Goal: Task Accomplishment & Management: Complete application form

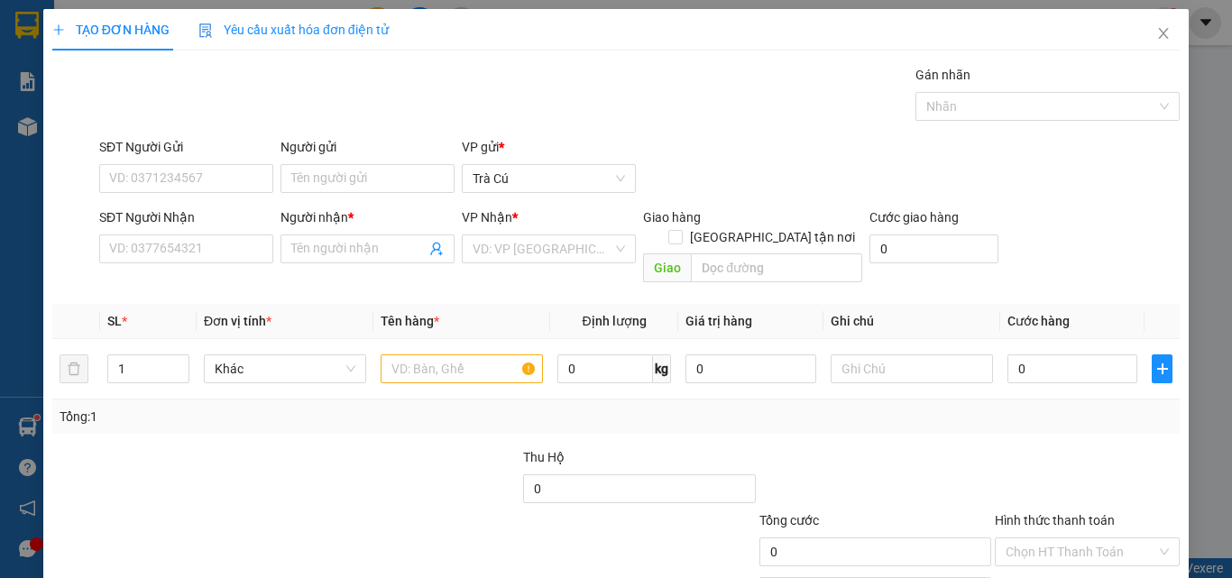
click at [196, 234] on div "SĐT Người Nhận" at bounding box center [186, 220] width 174 height 27
click at [193, 253] on input "SĐT Người Nhận" at bounding box center [186, 249] width 174 height 29
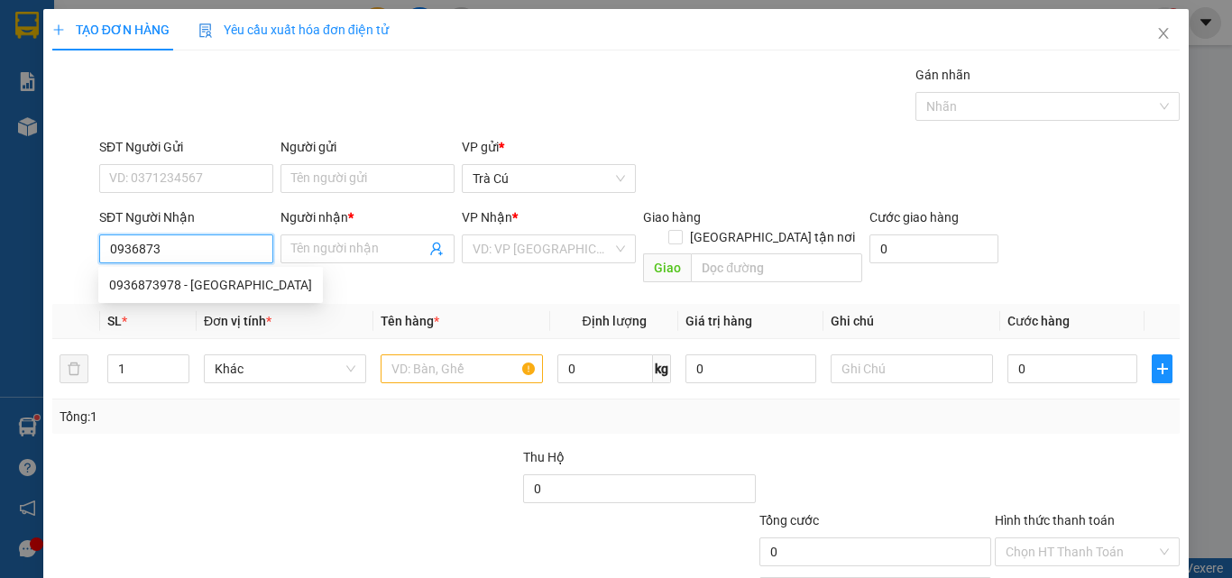
click at [197, 277] on div "0936873978 - [GEOGRAPHIC_DATA]" at bounding box center [210, 285] width 203 height 20
type input "0936873978"
type input "LAB HOÀI ANH"
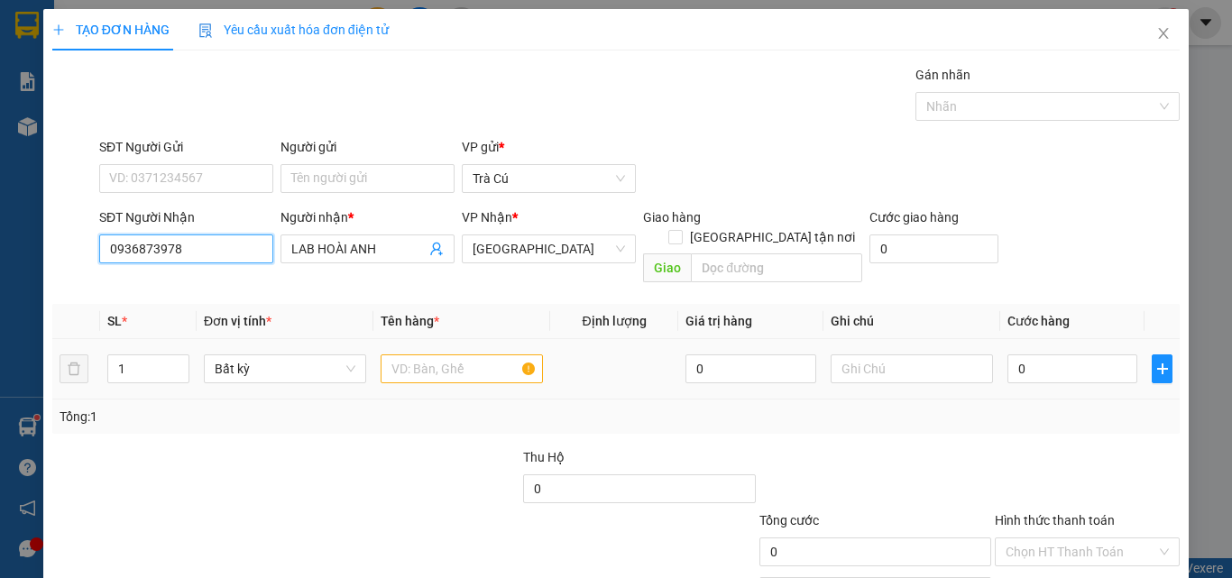
type input "0936873978"
click at [430, 355] on input "text" at bounding box center [462, 369] width 162 height 29
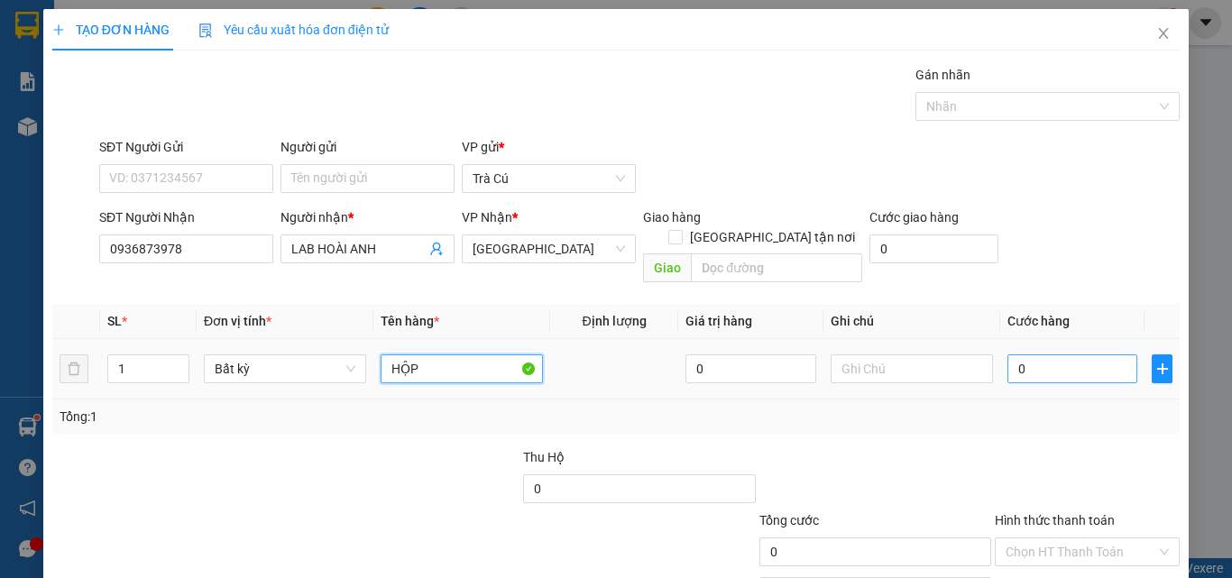
type input "HỘP"
click at [1093, 355] on input "0" at bounding box center [1073, 369] width 130 height 29
type input "2"
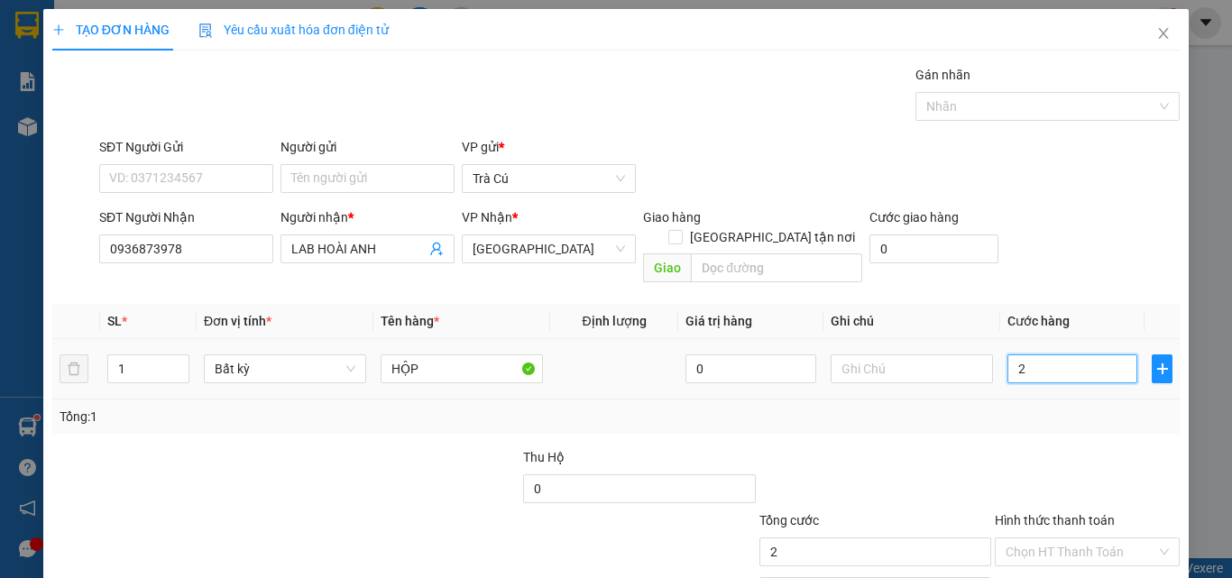
type input "20"
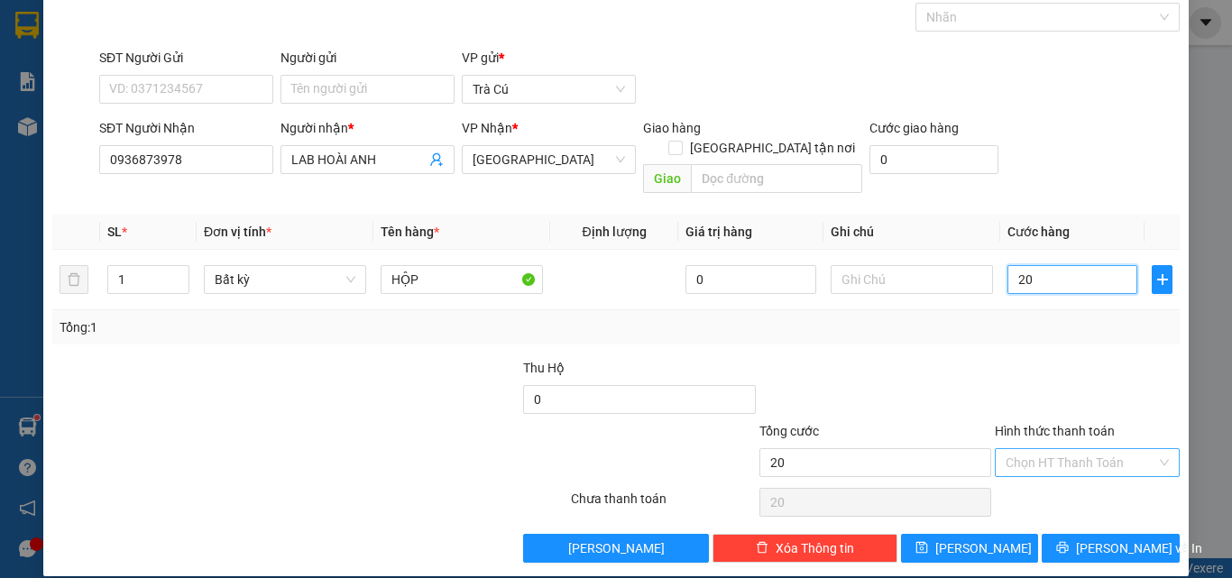
click at [1049, 448] on div "Chọn HT Thanh Toán" at bounding box center [1087, 462] width 185 height 29
type input "20.000"
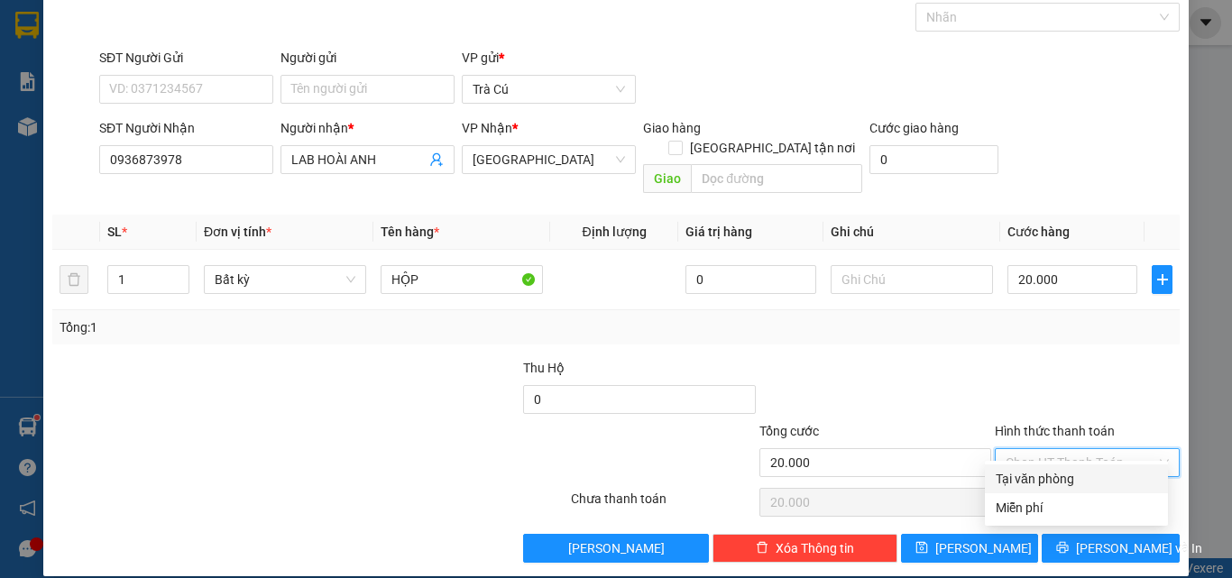
click at [1042, 480] on div "Tại văn phòng" at bounding box center [1076, 479] width 161 height 20
type input "0"
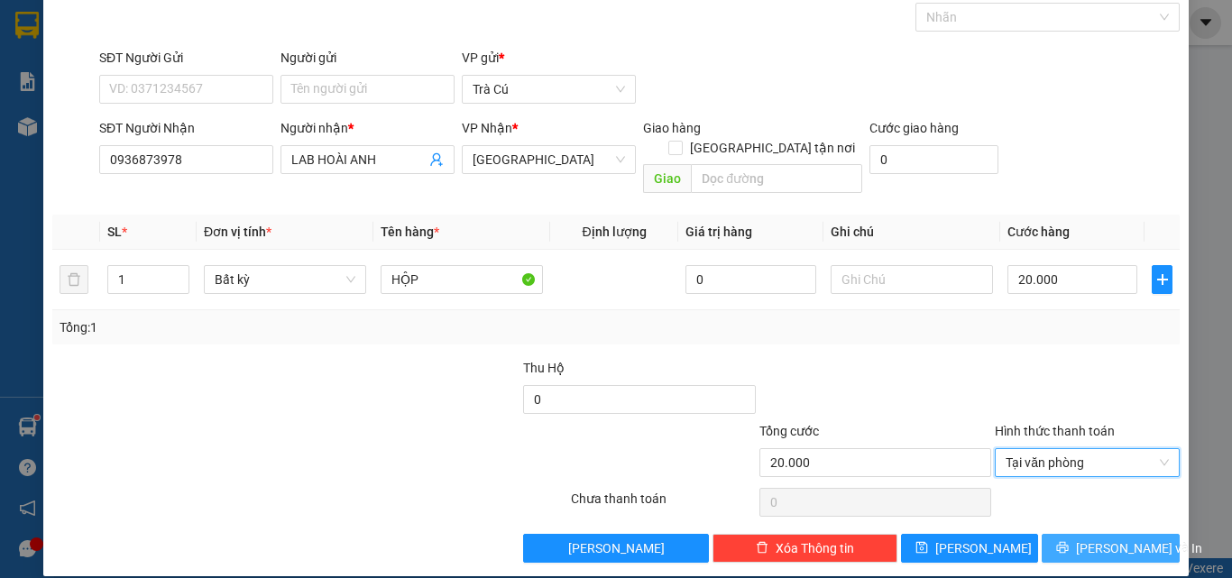
click at [1077, 534] on button "[PERSON_NAME] và In" at bounding box center [1111, 548] width 138 height 29
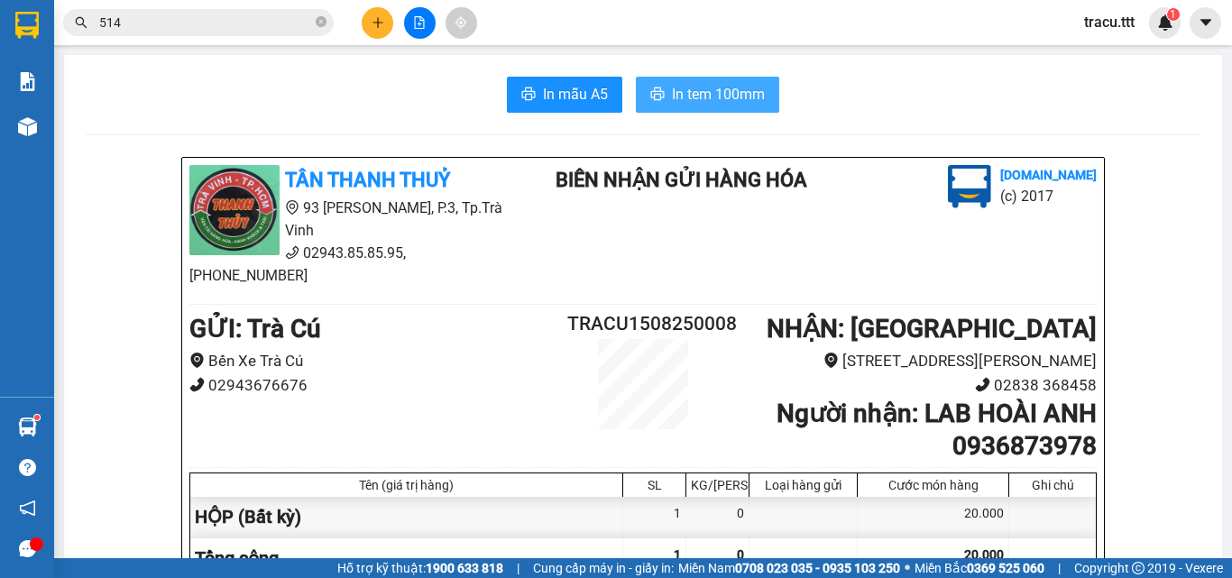
click at [738, 99] on span "In tem 100mm" at bounding box center [718, 94] width 93 height 23
click at [386, 16] on button at bounding box center [378, 23] width 32 height 32
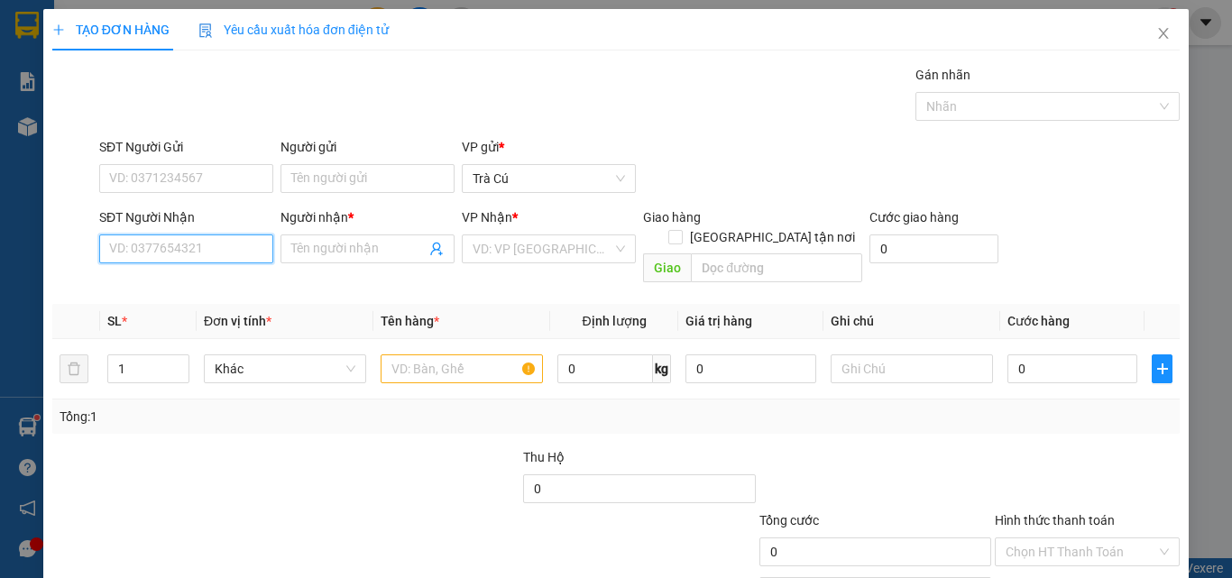
click at [237, 247] on input "SĐT Người Nhận" at bounding box center [186, 249] width 174 height 29
type input "0902902210"
click at [318, 248] on input "Người nhận *" at bounding box center [358, 249] width 134 height 20
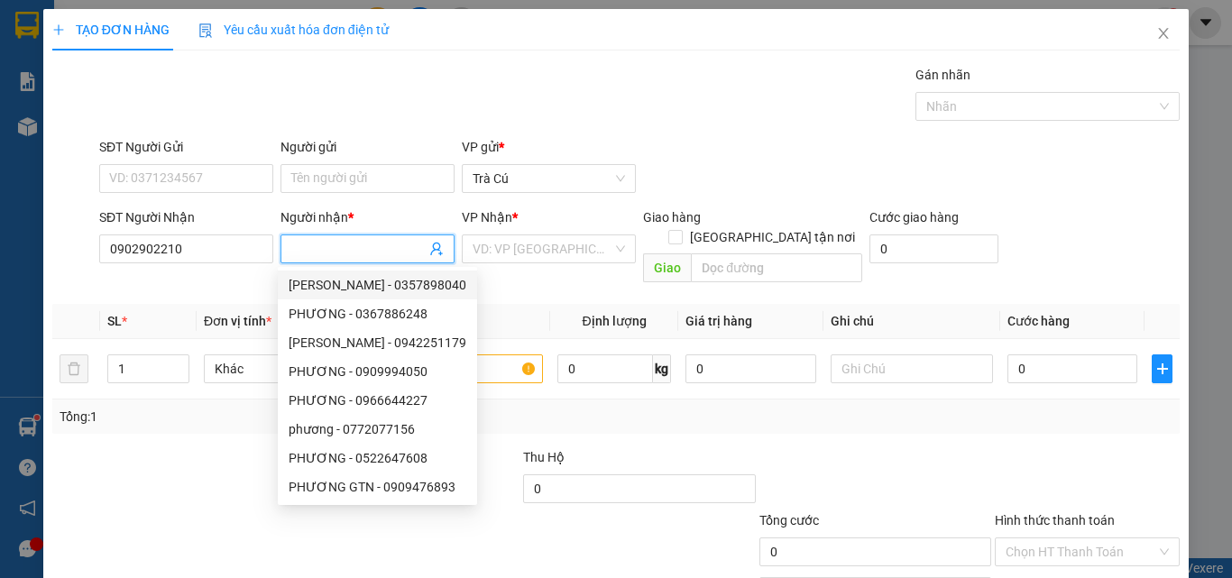
type input "L"
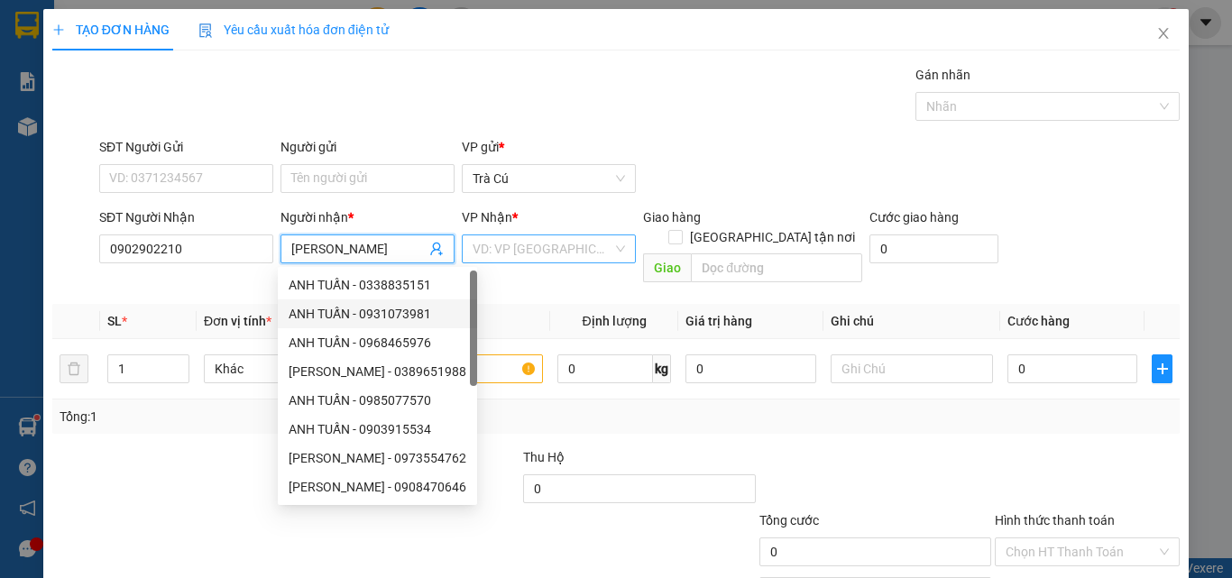
type input "[PERSON_NAME]"
click at [504, 249] on input "search" at bounding box center [543, 248] width 140 height 27
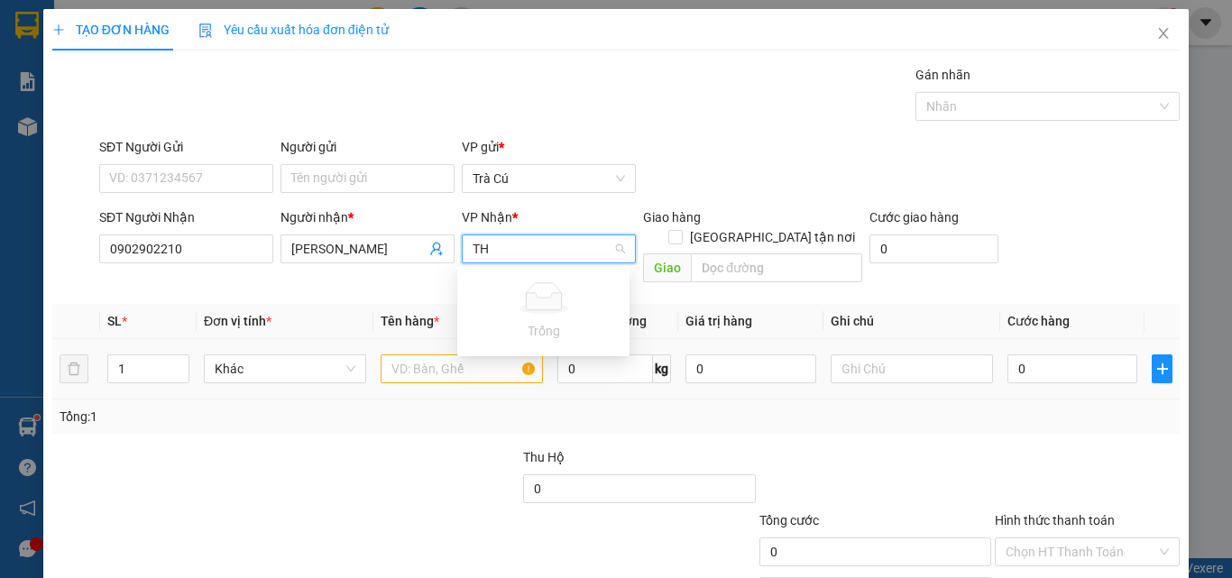
type input "TH"
click at [421, 355] on input "text" at bounding box center [462, 369] width 162 height 29
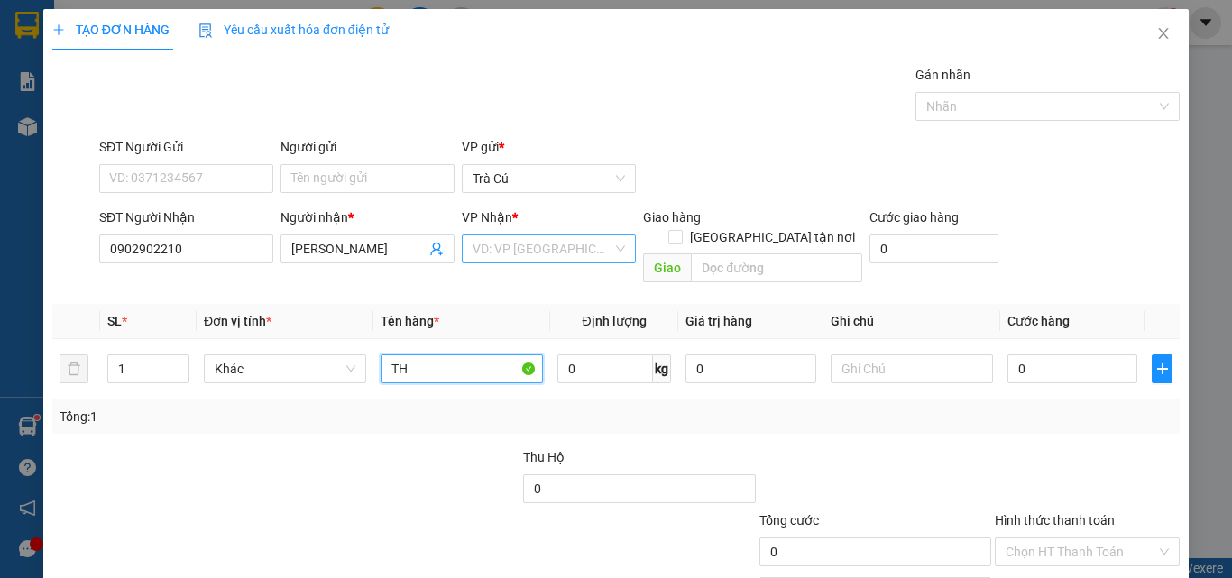
type input "TH"
click at [568, 254] on input "search" at bounding box center [543, 248] width 140 height 27
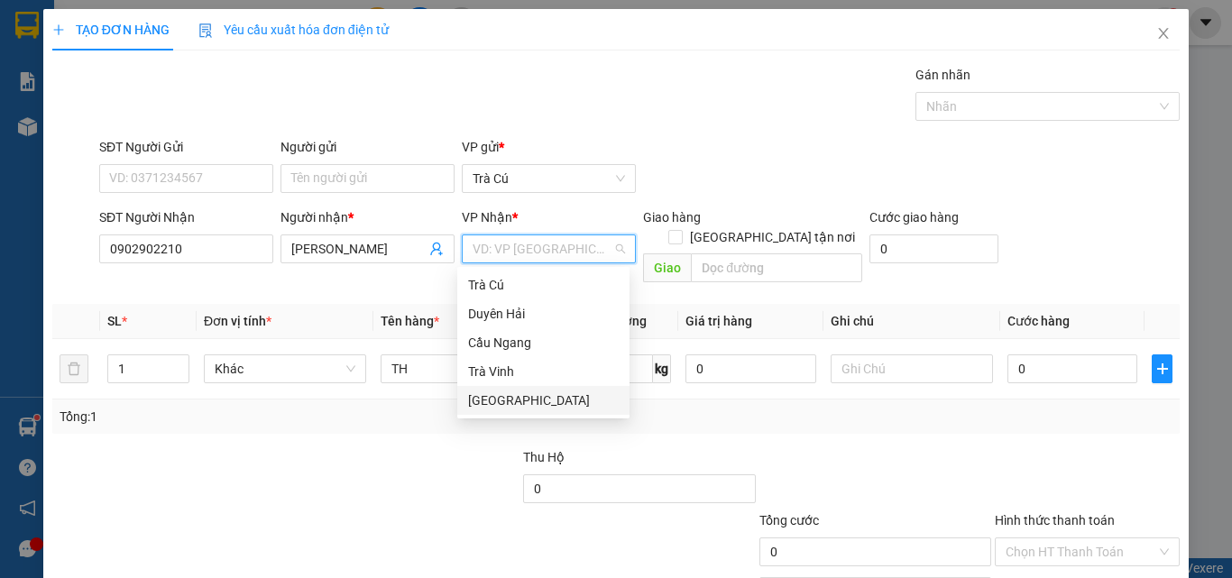
click at [533, 406] on div "[GEOGRAPHIC_DATA]" at bounding box center [543, 401] width 151 height 20
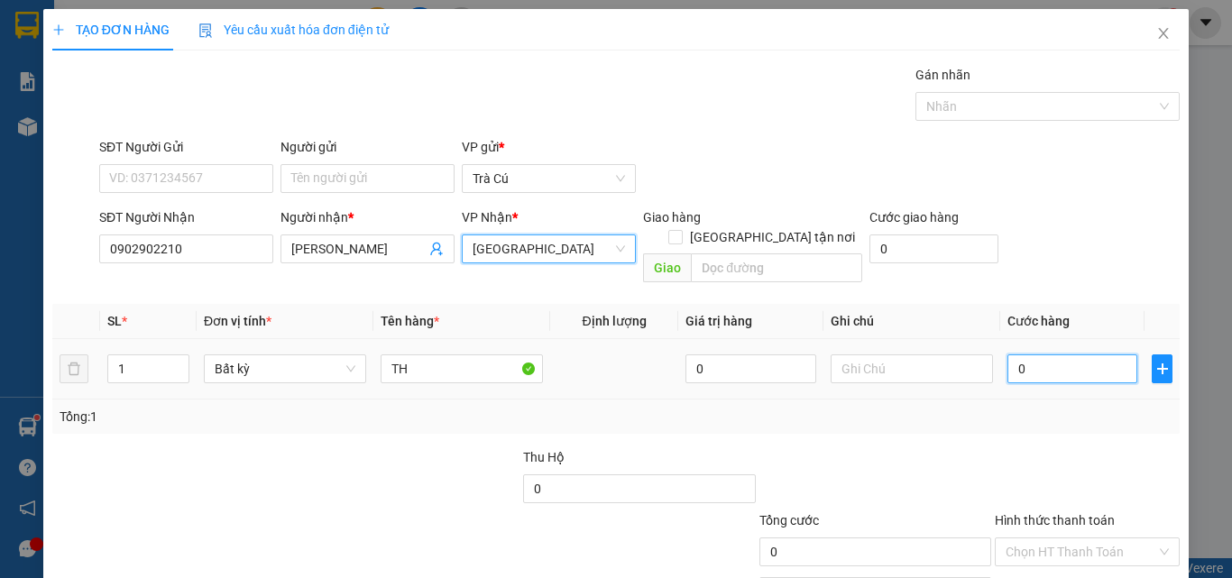
click at [1082, 355] on input "0" at bounding box center [1073, 369] width 130 height 29
type input "3"
type input "30"
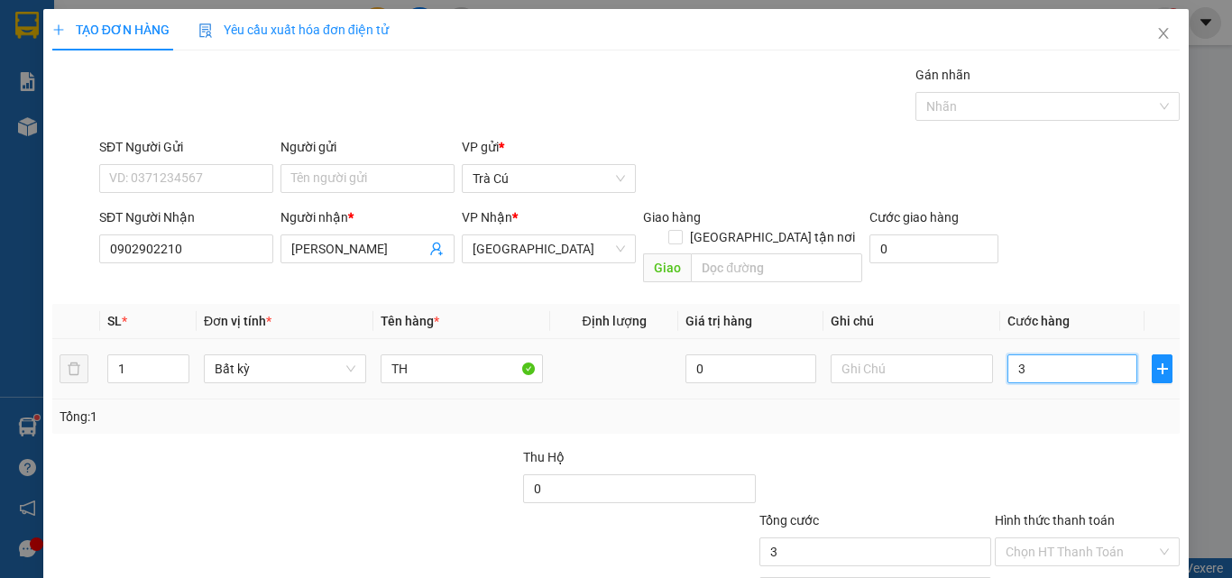
type input "30"
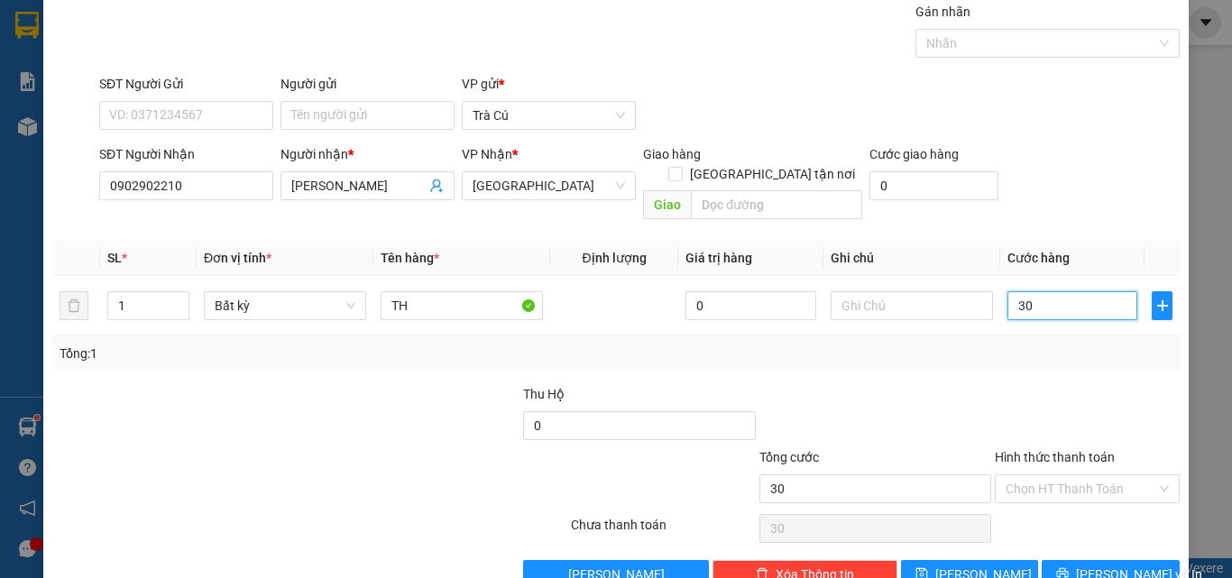
scroll to position [89, 0]
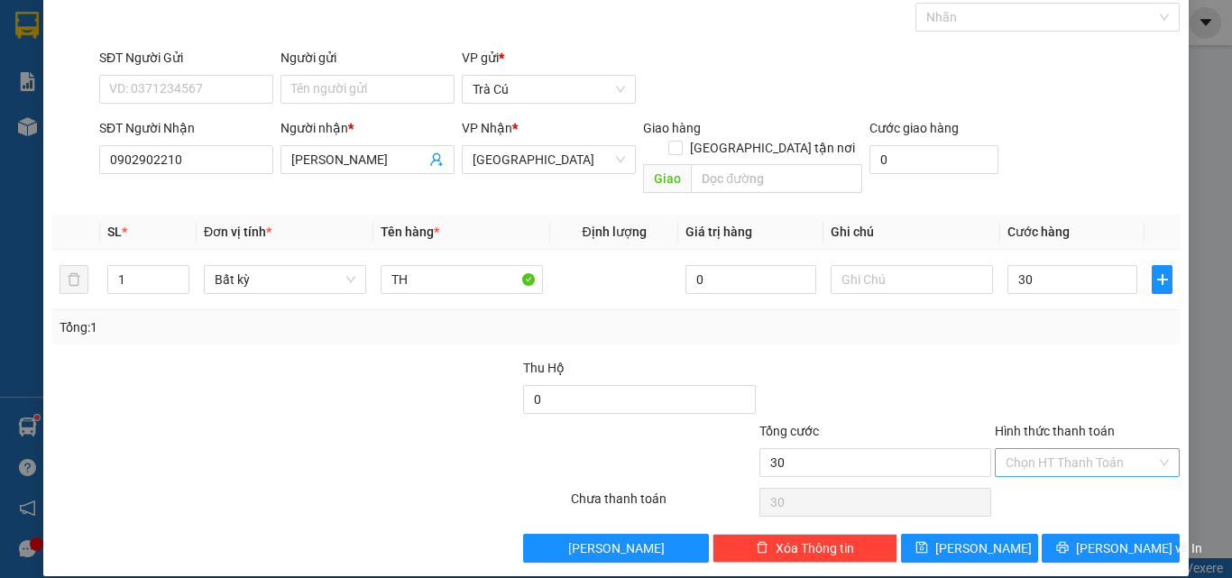
type input "30.000"
click at [1089, 449] on input "Hình thức thanh toán" at bounding box center [1081, 462] width 151 height 27
click at [1037, 488] on div "Tại văn phòng" at bounding box center [1076, 479] width 161 height 20
type input "0"
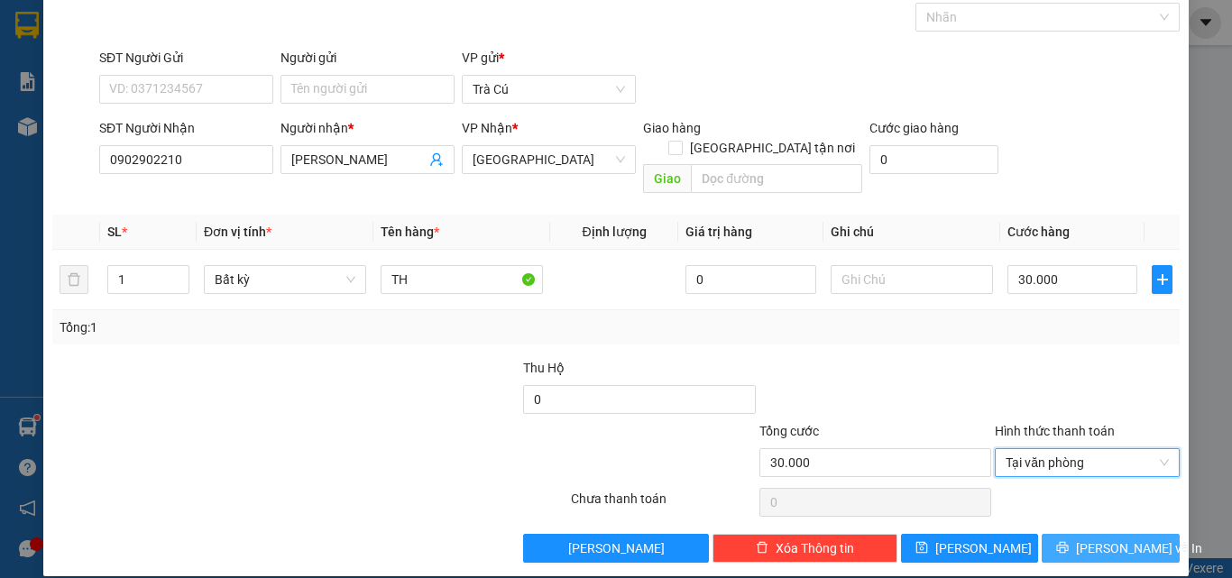
click at [1106, 539] on span "[PERSON_NAME] và In" at bounding box center [1139, 549] width 126 height 20
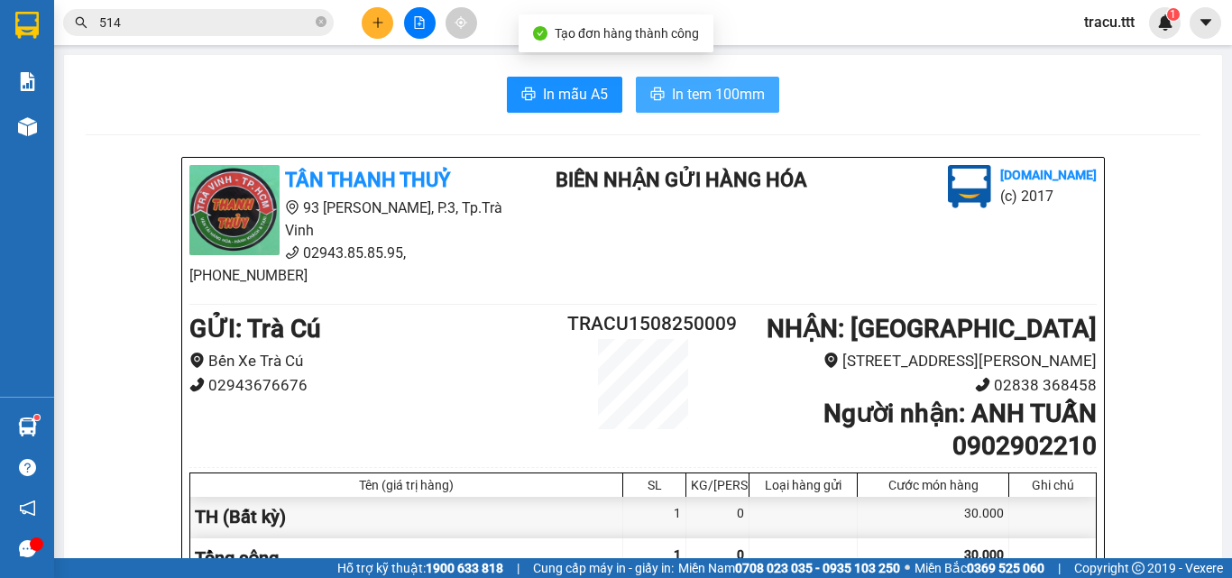
click at [743, 90] on span "In tem 100mm" at bounding box center [718, 94] width 93 height 23
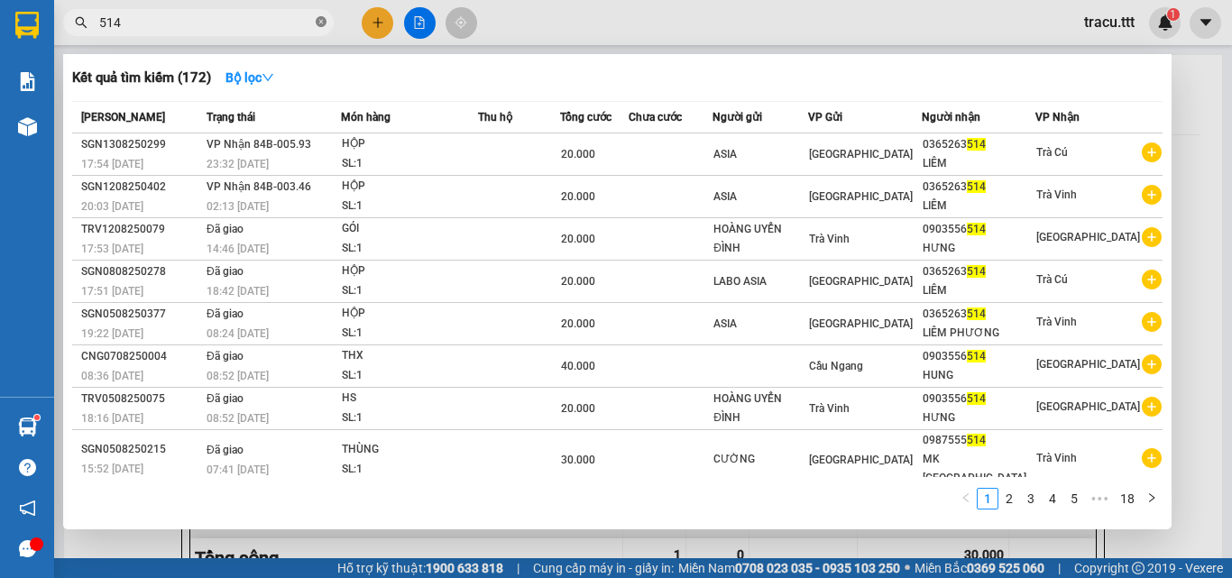
click at [326, 25] on icon "close-circle" at bounding box center [321, 21] width 11 height 11
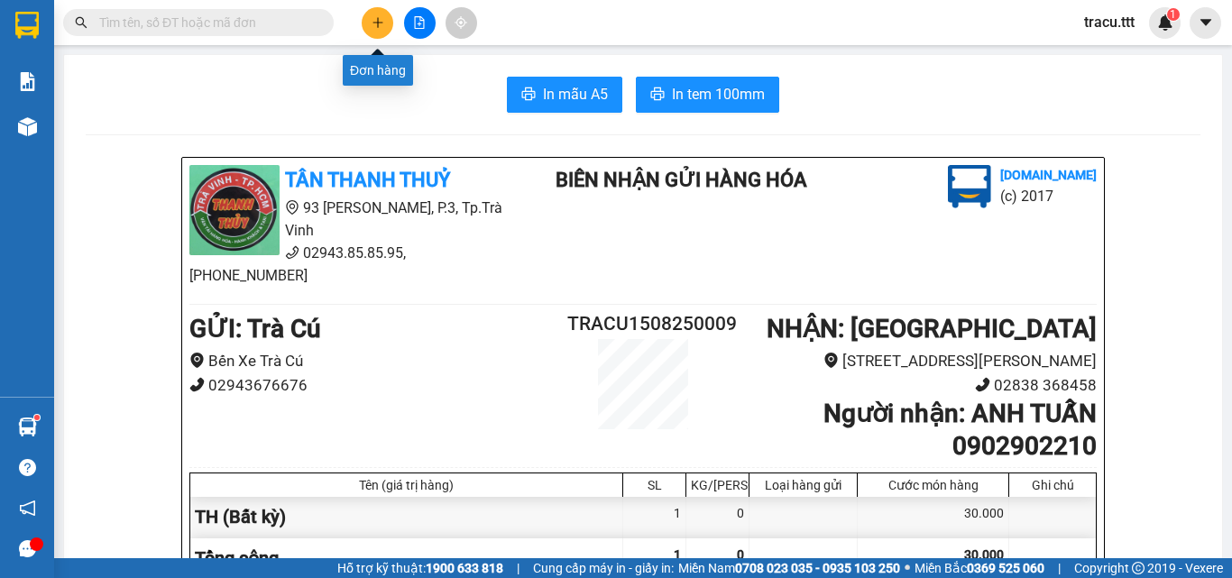
click at [373, 15] on button at bounding box center [378, 23] width 32 height 32
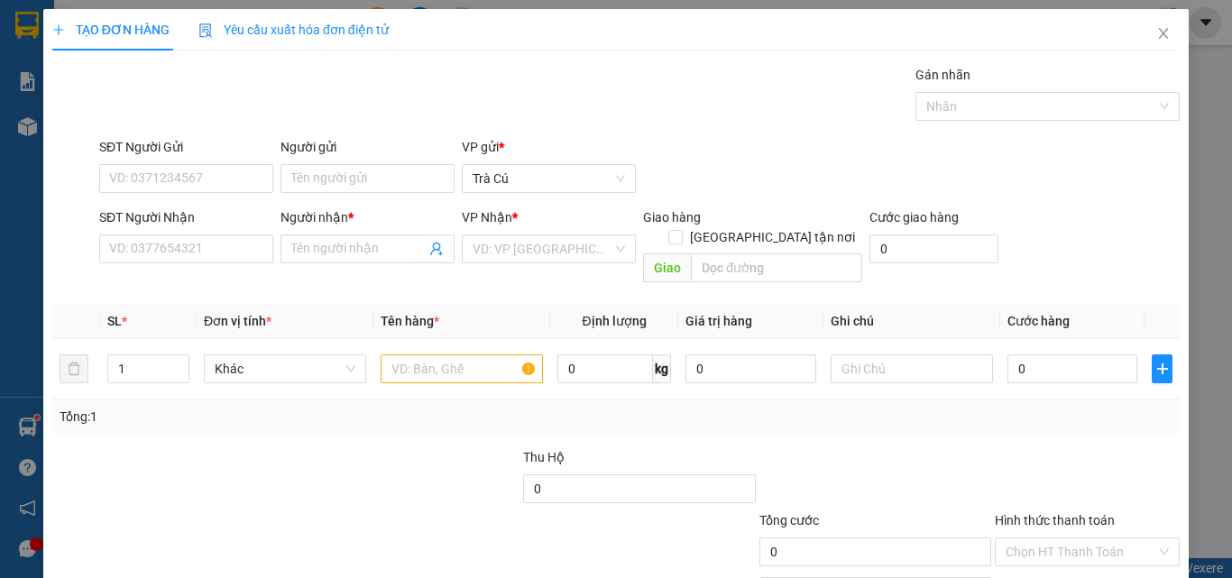
click at [160, 234] on div "SĐT Người Nhận" at bounding box center [186, 220] width 174 height 27
click at [207, 272] on div "Transit Pickup Surcharge Ids Transit Deliver Surcharge Ids Transit Deliver Surc…" at bounding box center [616, 358] width 1128 height 587
click at [209, 264] on div "SĐT Người Nhận VD: 0377654321" at bounding box center [186, 238] width 174 height 63
click at [212, 258] on input "SĐT Người Nhận" at bounding box center [186, 249] width 174 height 29
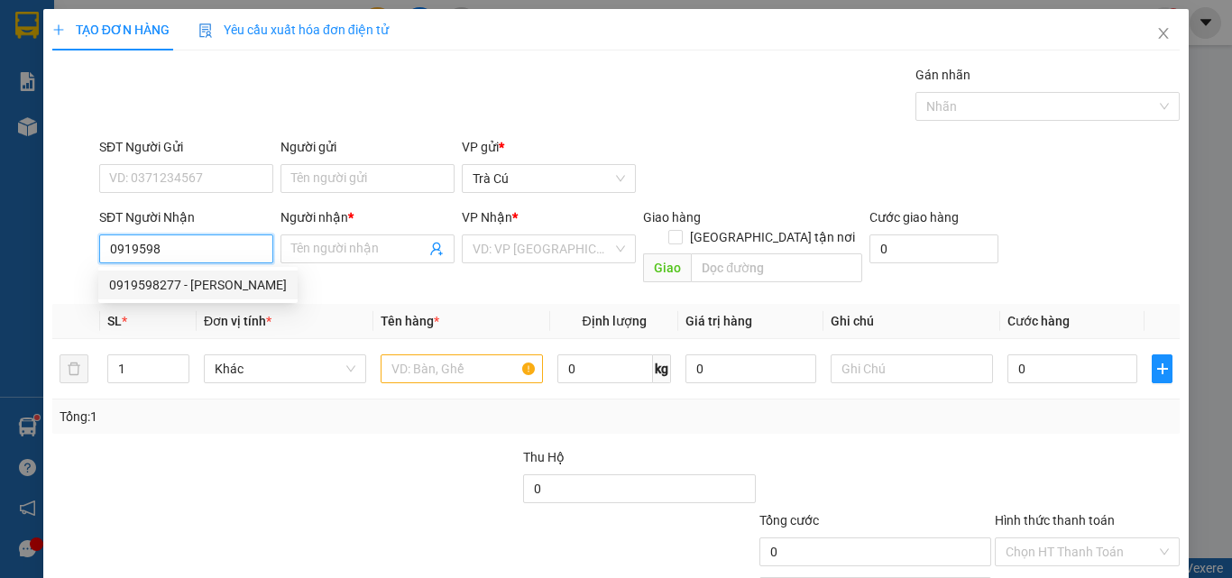
click at [208, 280] on div "0919598277 - [PERSON_NAME]" at bounding box center [198, 285] width 178 height 20
type input "0919598277"
type input "[PERSON_NAME]"
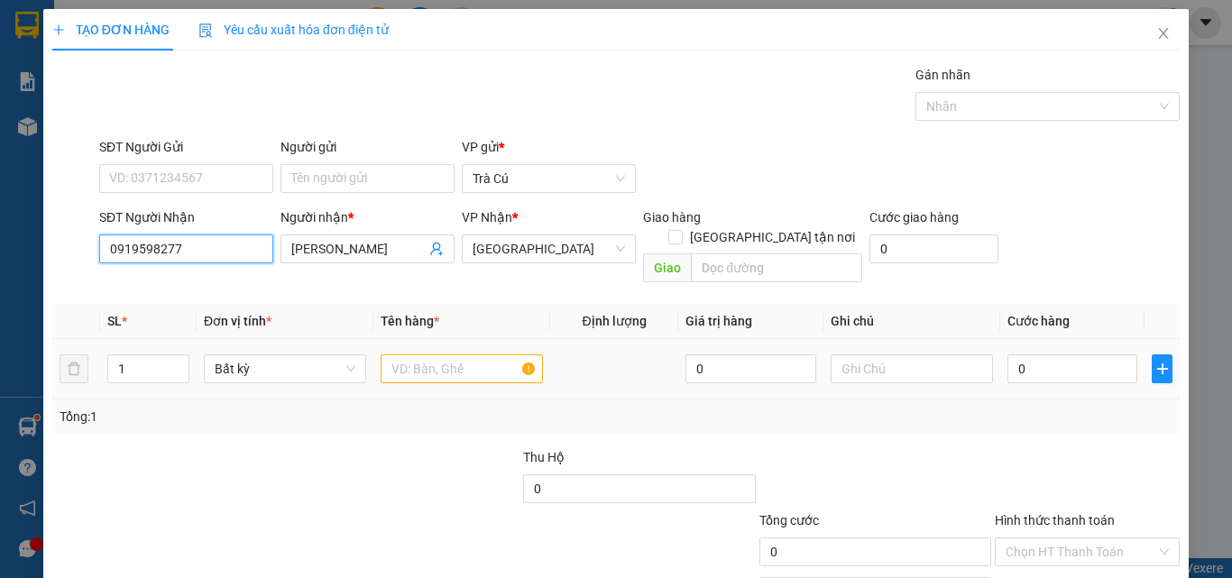
type input "0919598277"
click at [452, 355] on input "text" at bounding box center [462, 369] width 162 height 29
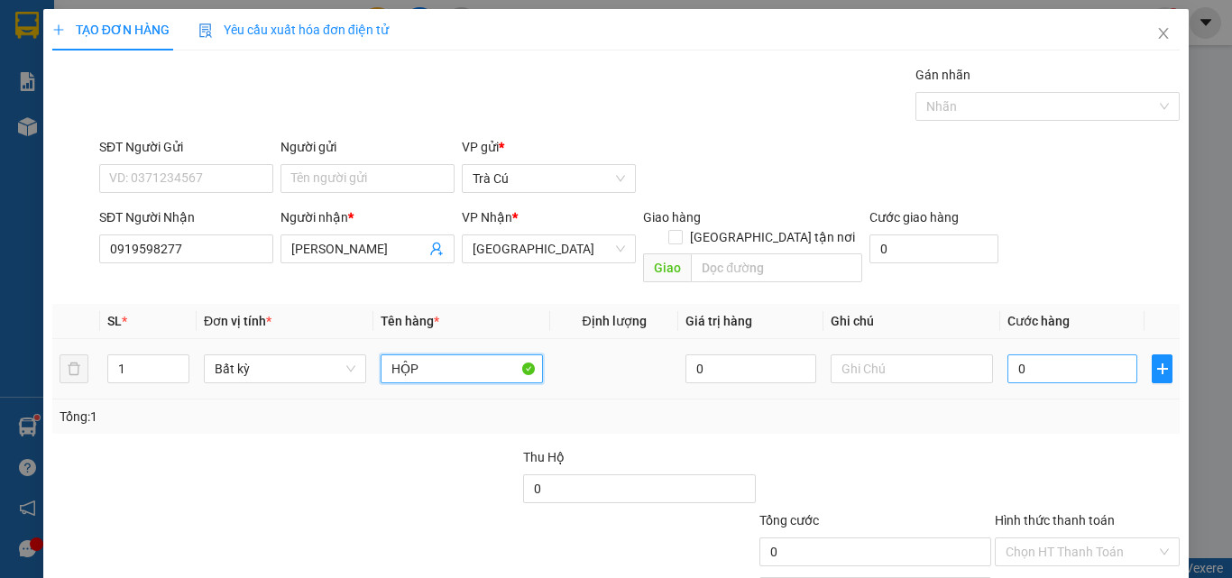
type input "HỘP"
click at [1049, 355] on input "0" at bounding box center [1073, 369] width 130 height 29
type input "2"
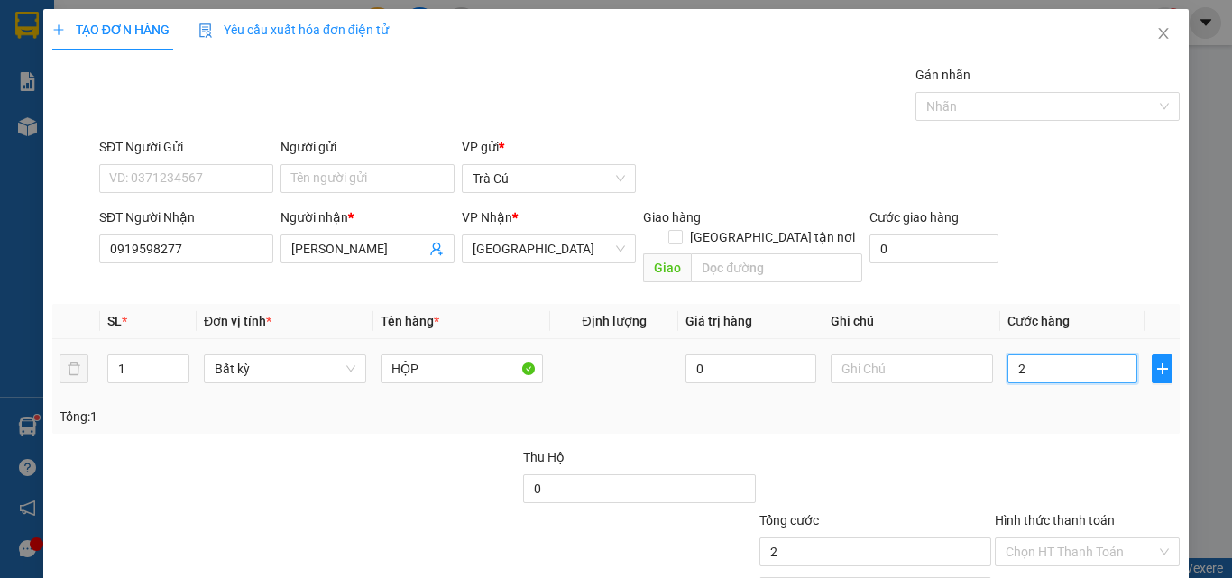
type input "20"
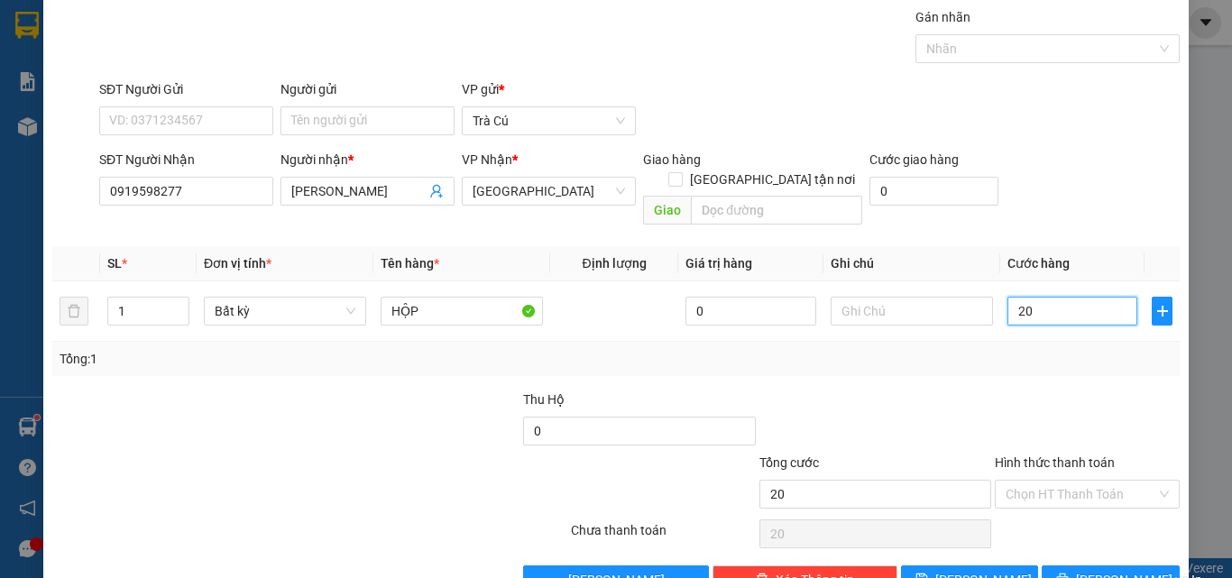
scroll to position [89, 0]
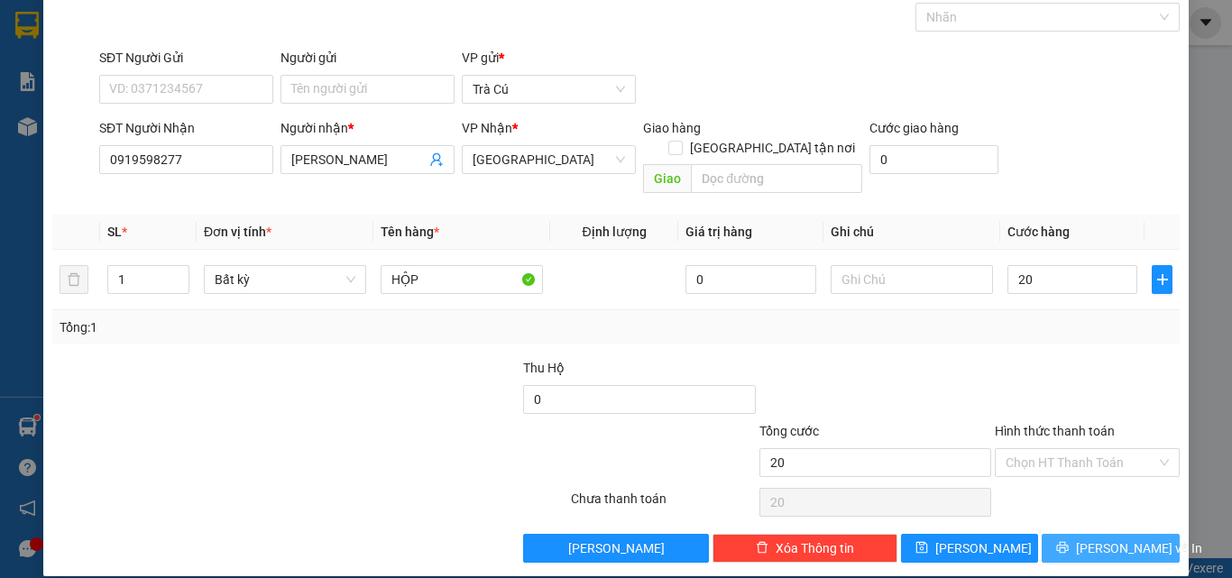
type input "20.000"
drag, startPoint x: 1136, startPoint y: 518, endPoint x: 1154, endPoint y: 520, distance: 18.1
click at [1134, 534] on button "[PERSON_NAME] và In" at bounding box center [1111, 548] width 138 height 29
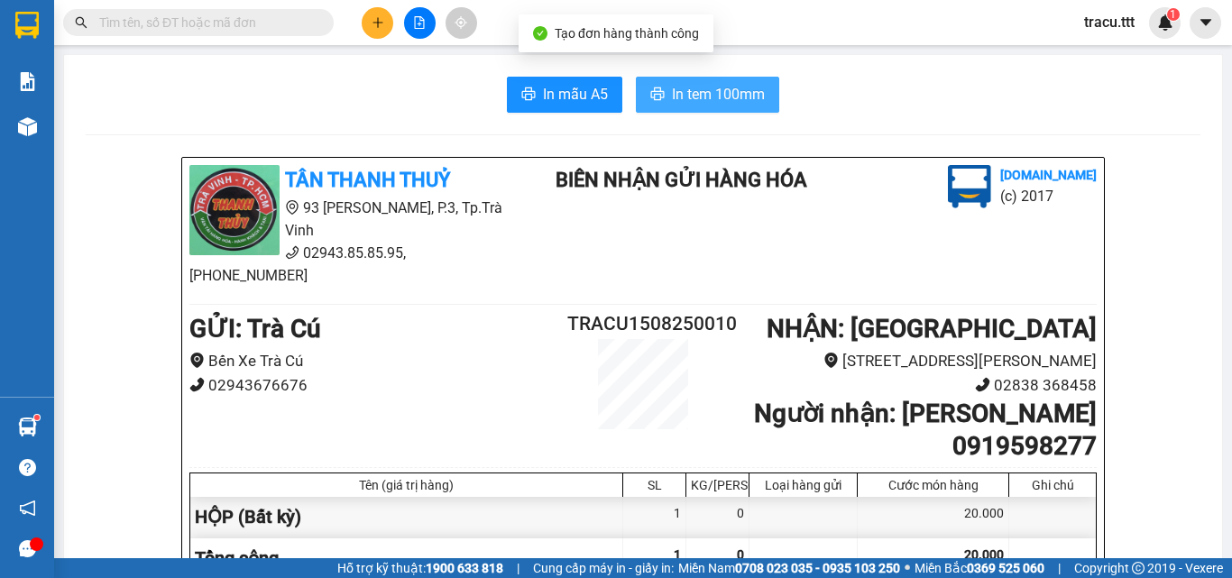
click at [754, 79] on button "In tem 100mm" at bounding box center [707, 95] width 143 height 36
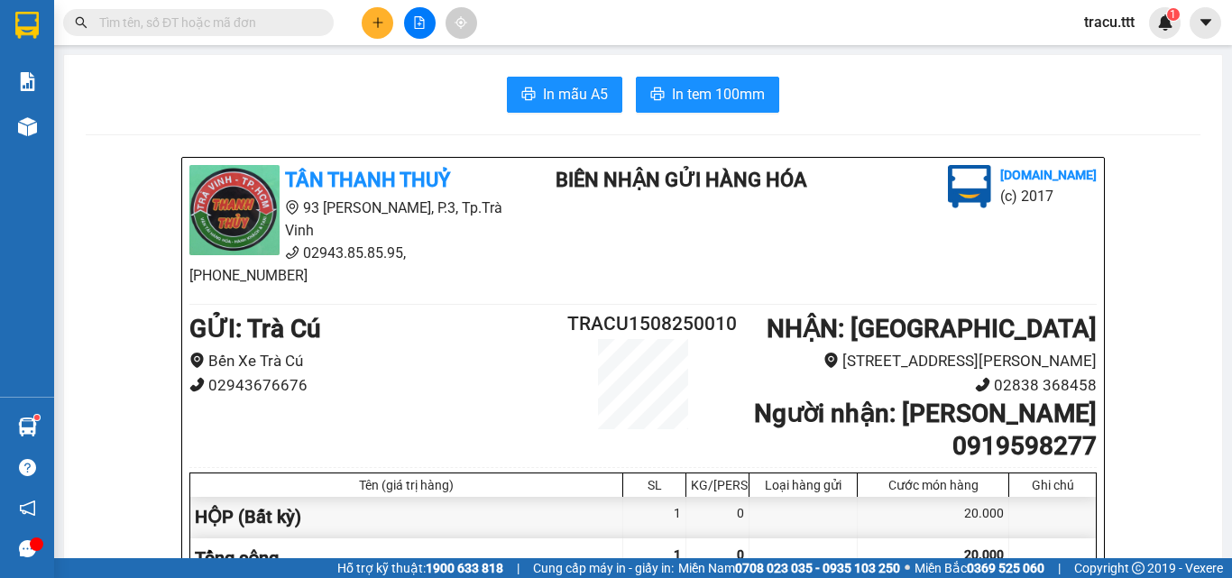
click at [417, 23] on icon "file-add" at bounding box center [419, 22] width 13 height 13
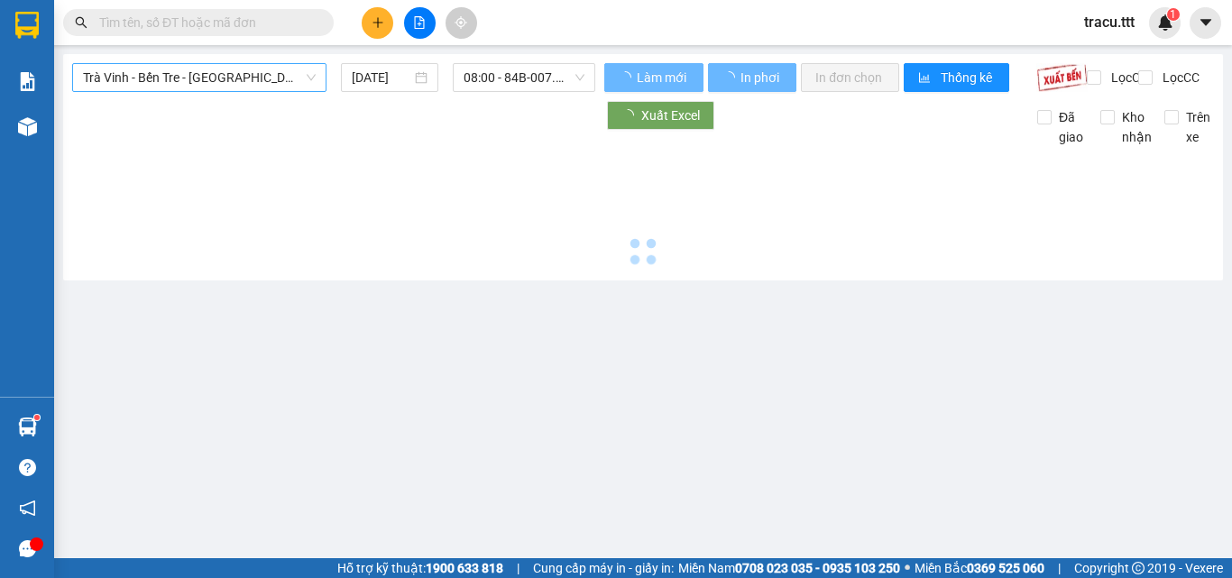
click at [263, 85] on span "Trà Vinh - Bến Tre - [GEOGRAPHIC_DATA]" at bounding box center [199, 77] width 233 height 27
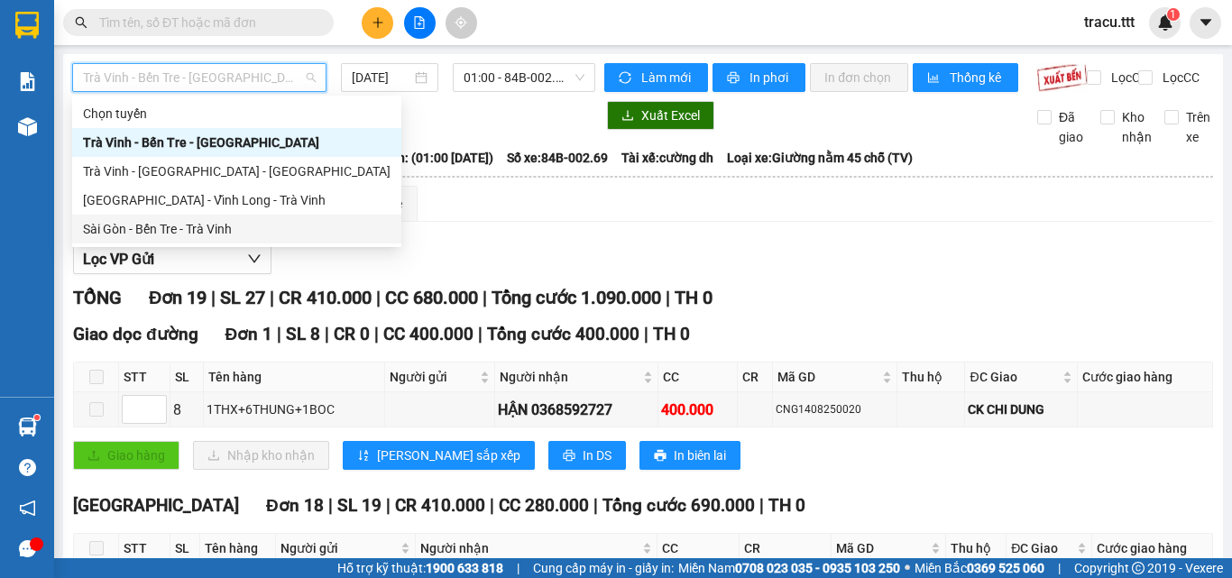
click at [203, 222] on div "Sài Gòn - Bến Tre - Trà Vinh" at bounding box center [237, 229] width 308 height 20
type input "[DATE]"
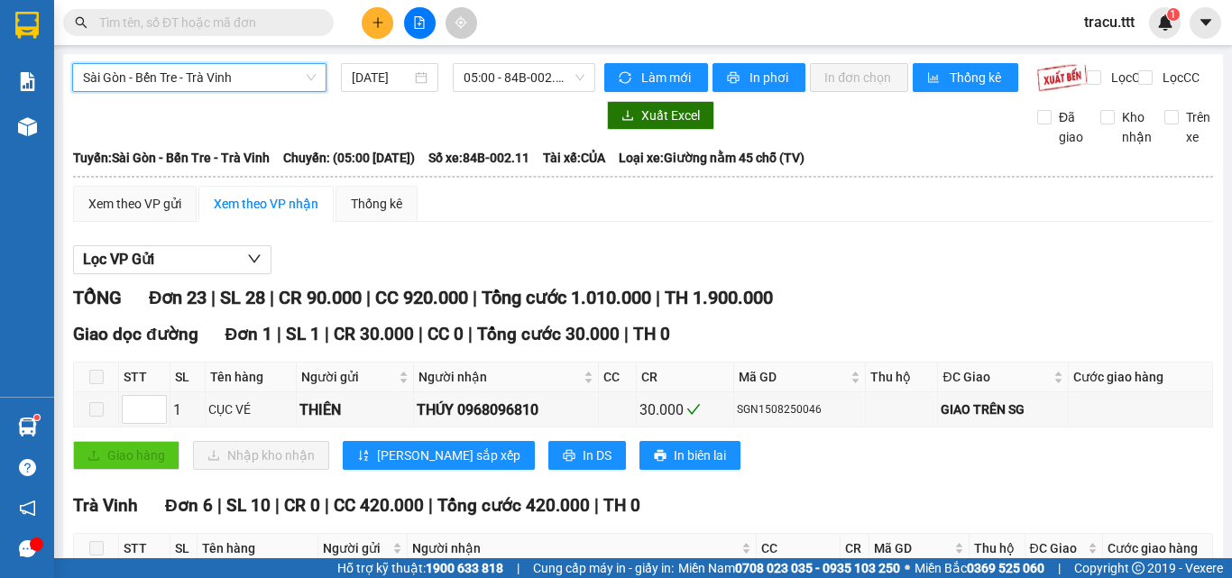
click at [498, 76] on span "05:00 - 84B-002.11" at bounding box center [524, 77] width 121 height 27
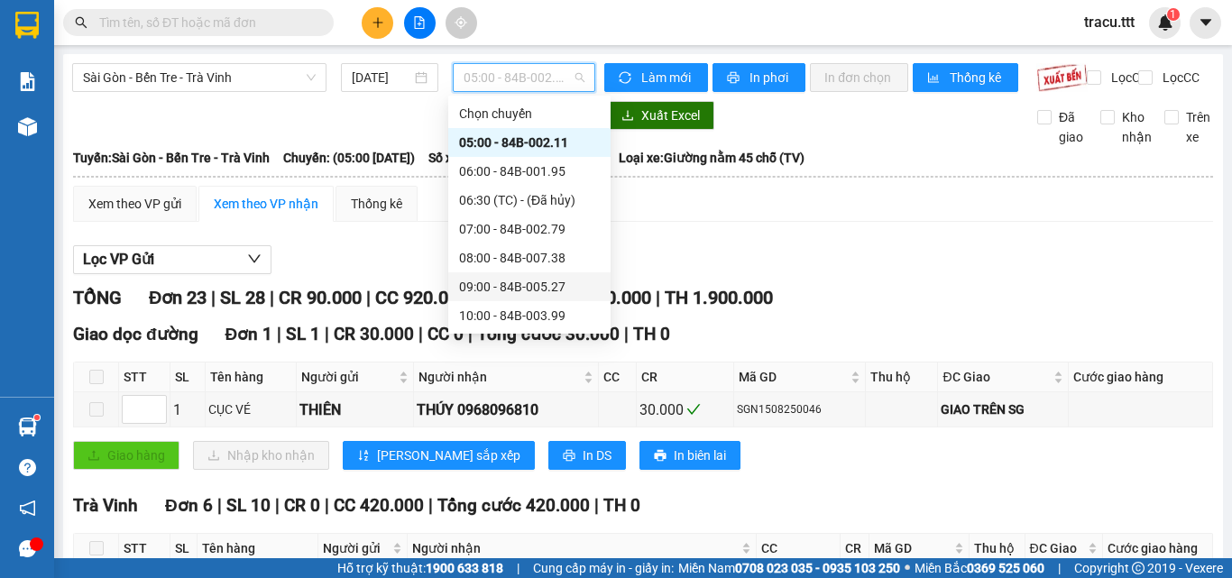
click at [487, 290] on div "09:00 - 84B-005.27" at bounding box center [529, 287] width 141 height 20
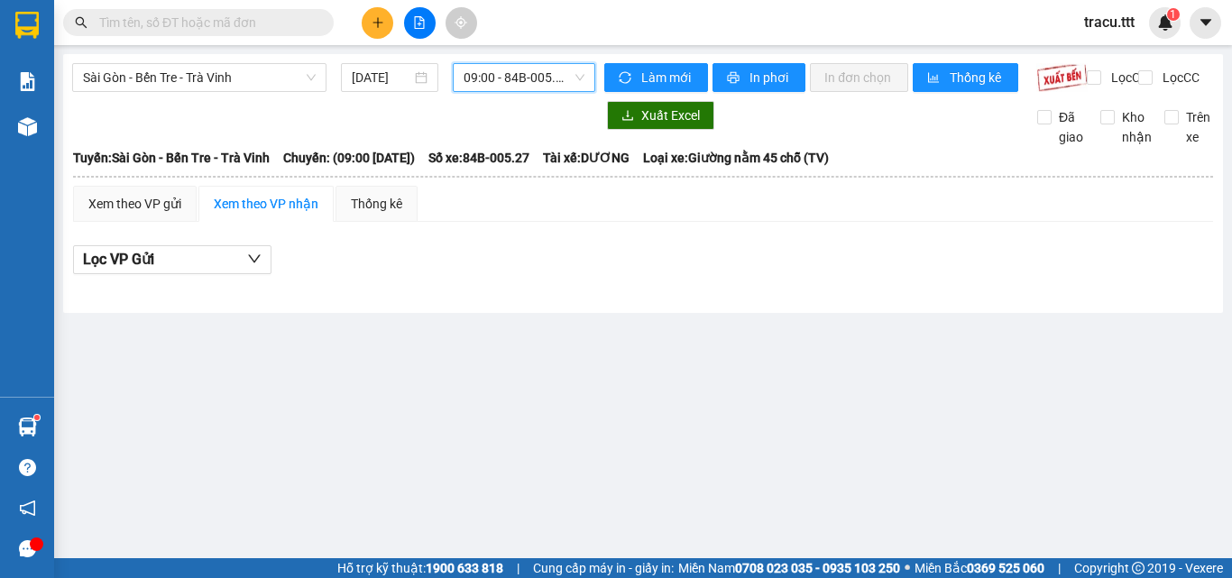
click at [527, 271] on div "Lọc VP Gửi" at bounding box center [643, 260] width 1140 height 30
drag, startPoint x: 527, startPoint y: 271, endPoint x: 510, endPoint y: 72, distance: 199.2
click at [510, 72] on span "09:00 - 84B-005.27" at bounding box center [524, 77] width 121 height 27
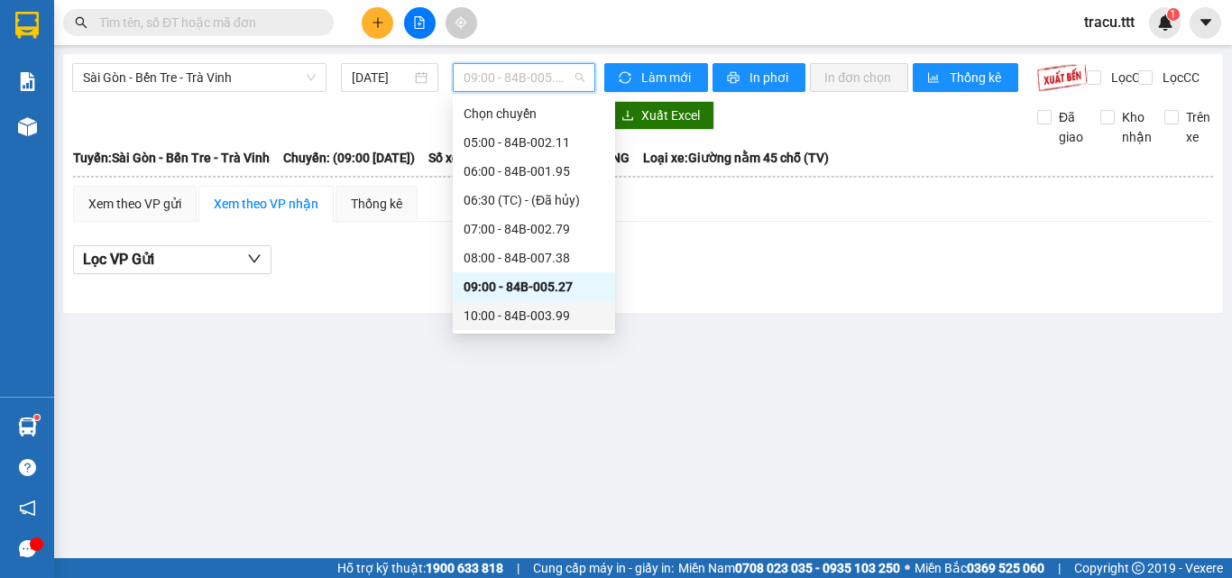
click at [483, 318] on div "10:00 - 84B-003.99" at bounding box center [534, 316] width 141 height 20
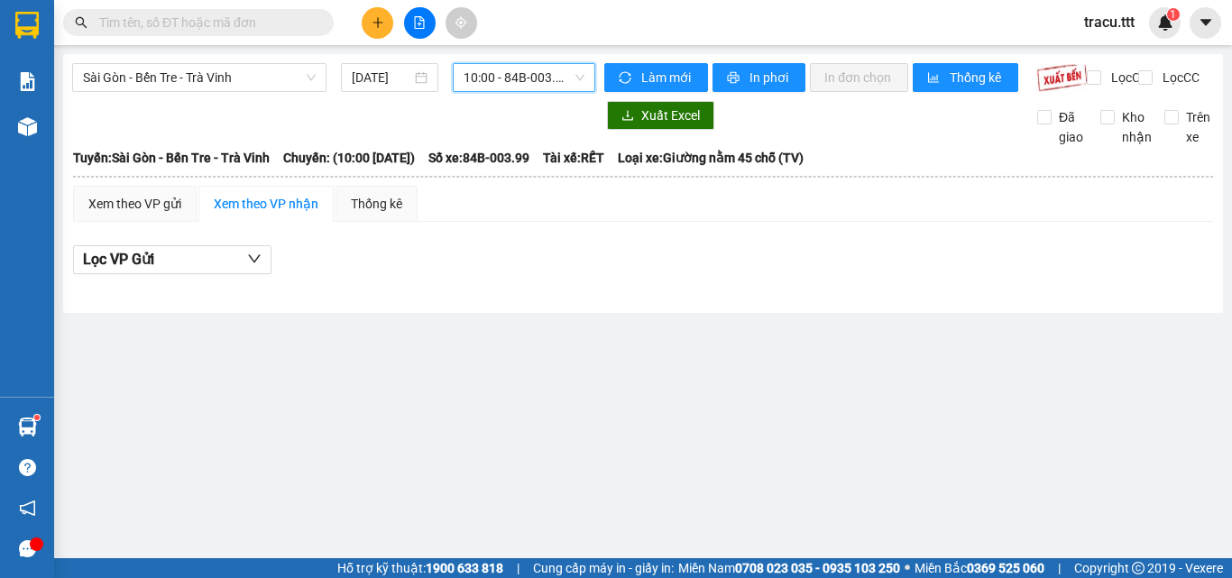
click at [539, 86] on span "10:00 - 84B-003.99" at bounding box center [524, 77] width 121 height 27
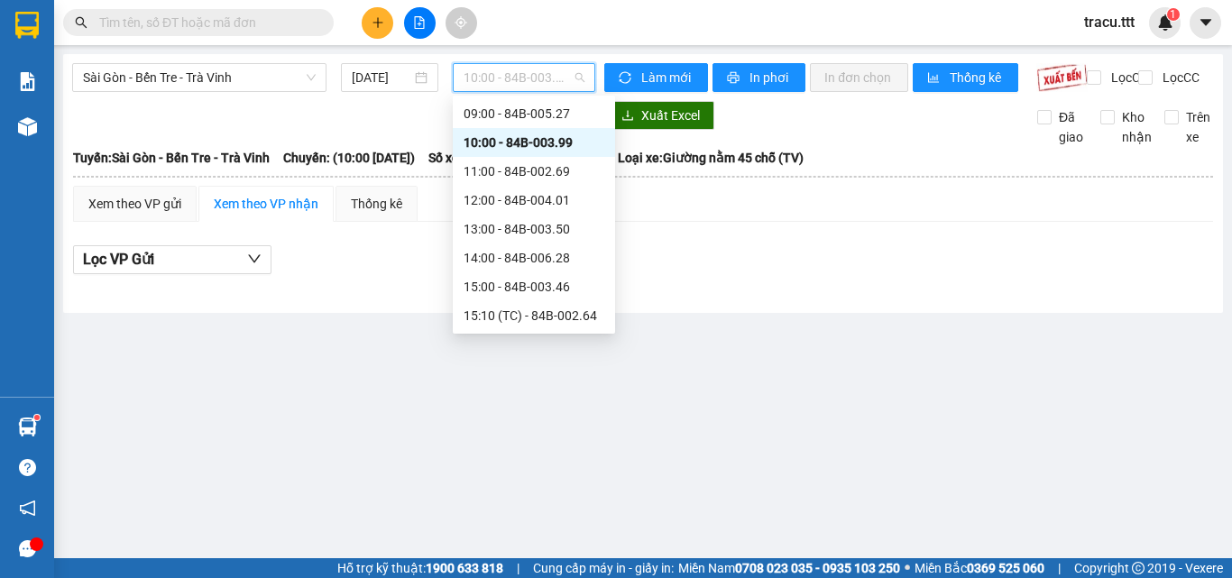
scroll to position [180, 0]
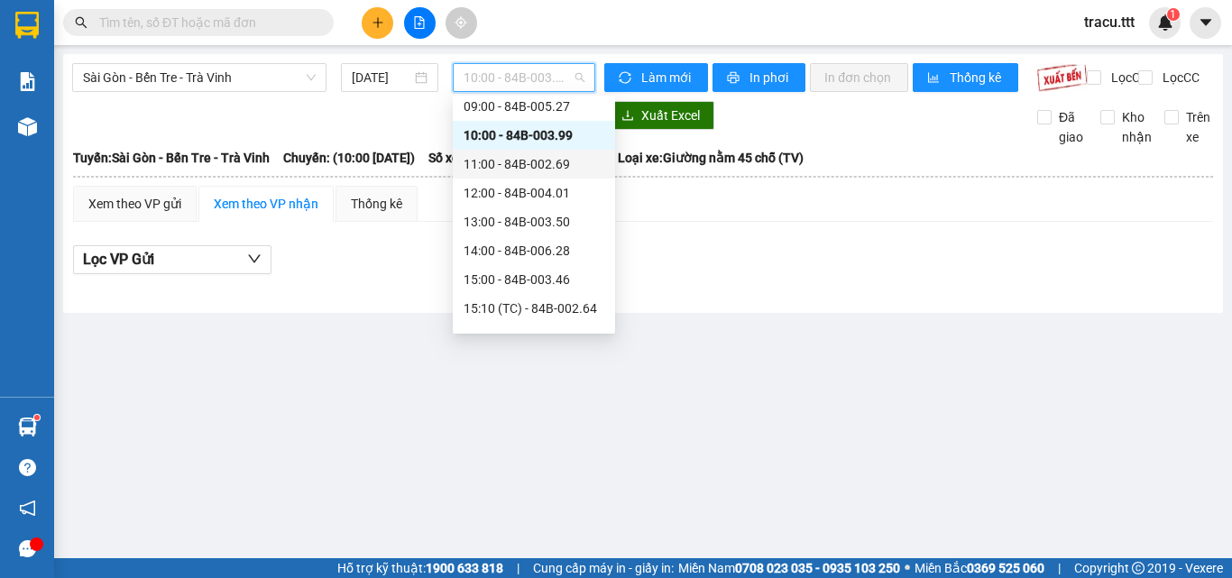
click at [514, 170] on div "11:00 - 84B-002.69" at bounding box center [534, 164] width 141 height 20
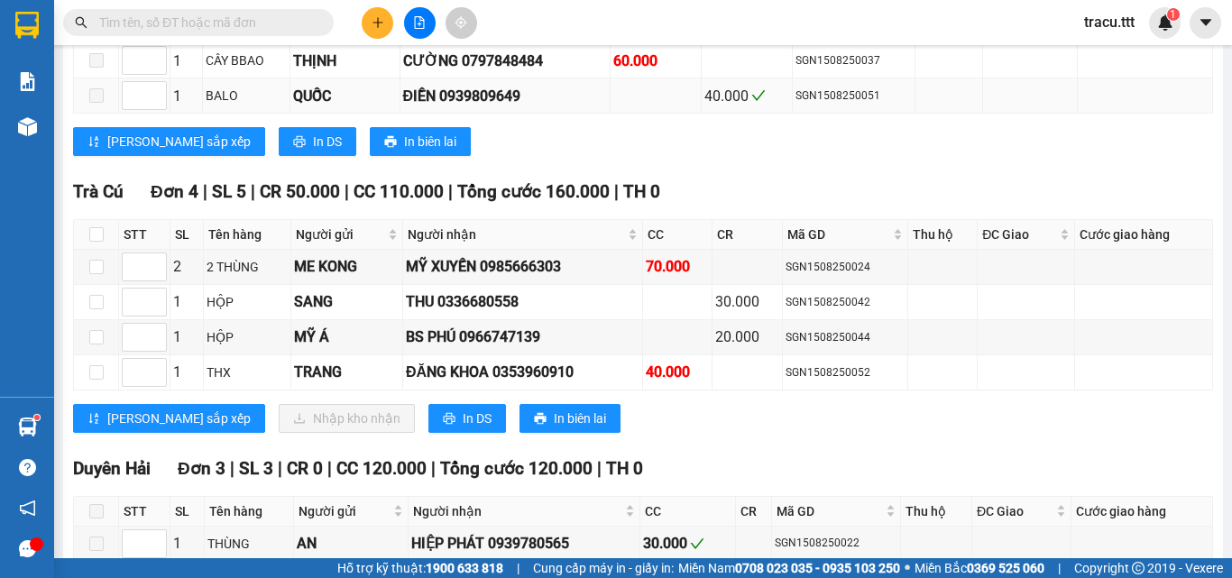
scroll to position [1353, 0]
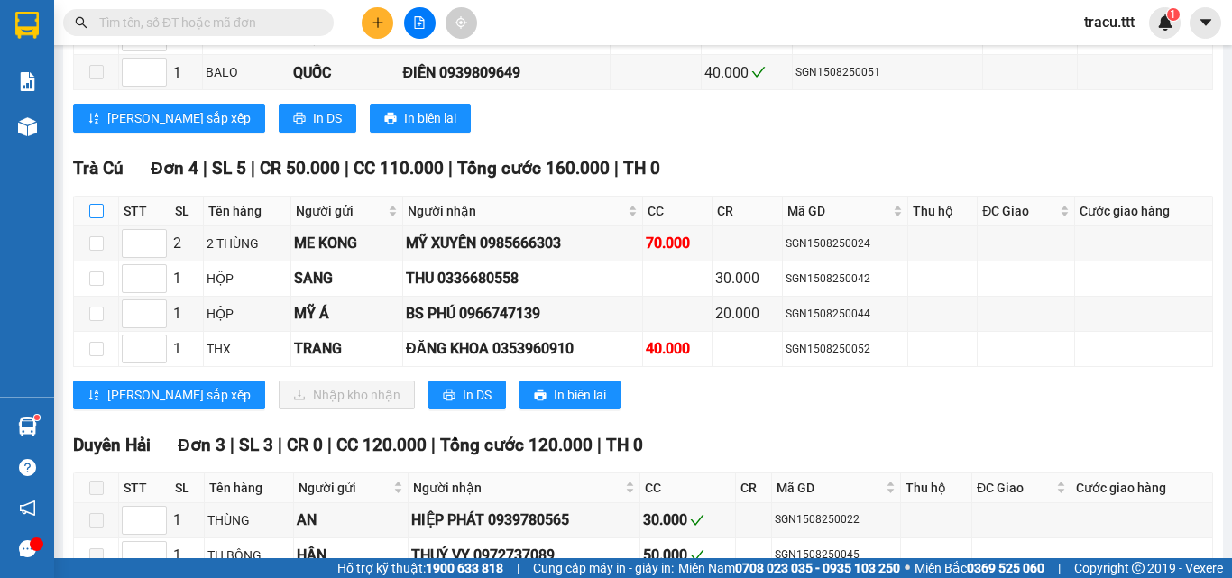
click at [99, 218] on input "checkbox" at bounding box center [96, 211] width 14 height 14
checkbox input "true"
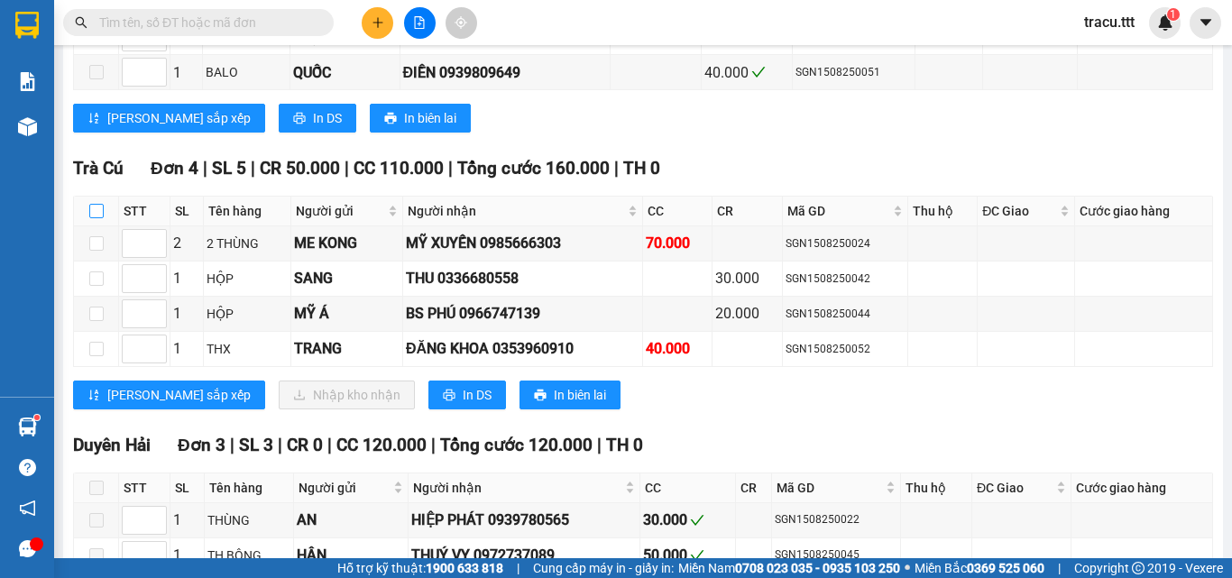
checkbox input "true"
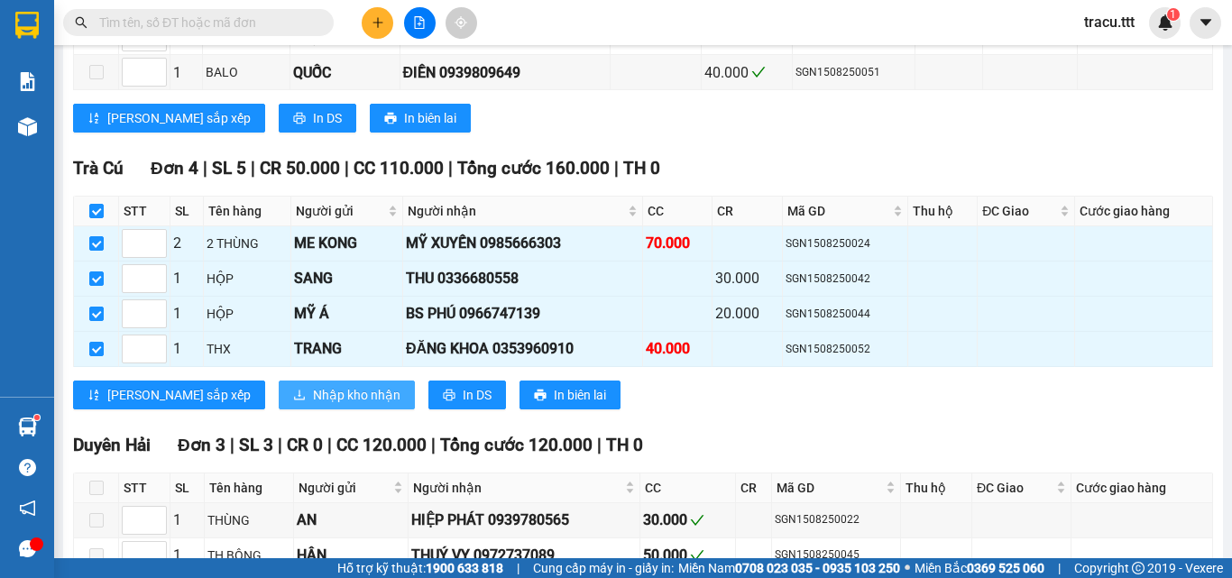
click at [313, 405] on span "Nhập kho nhận" at bounding box center [357, 395] width 88 height 20
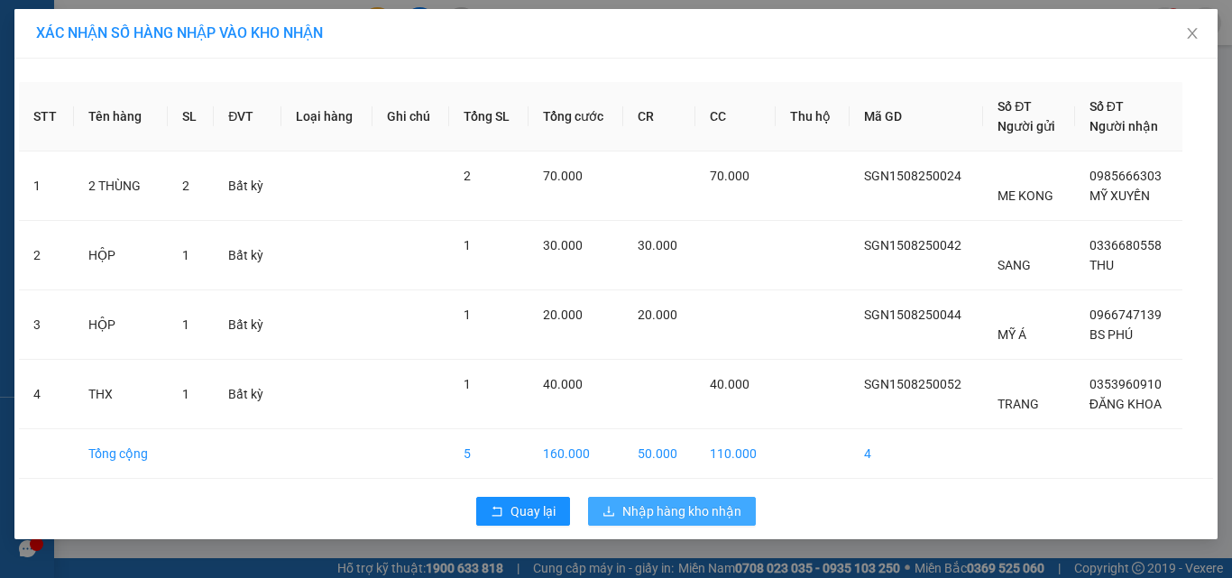
click at [643, 498] on button "Nhập hàng kho nhận" at bounding box center [672, 511] width 168 height 29
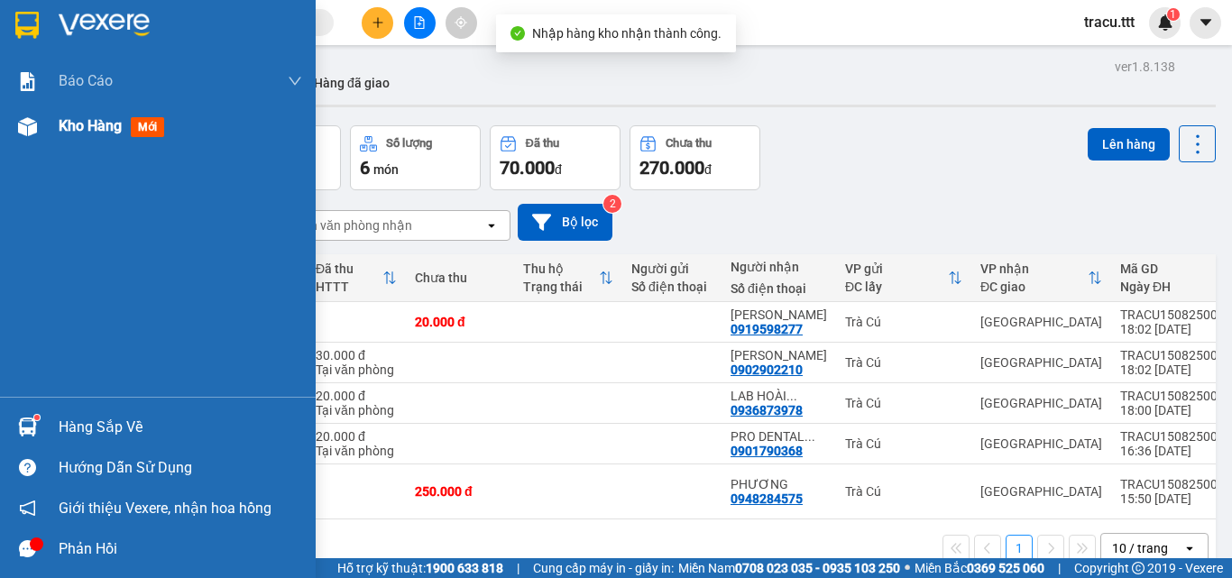
click at [86, 129] on span "Kho hàng" at bounding box center [90, 125] width 63 height 17
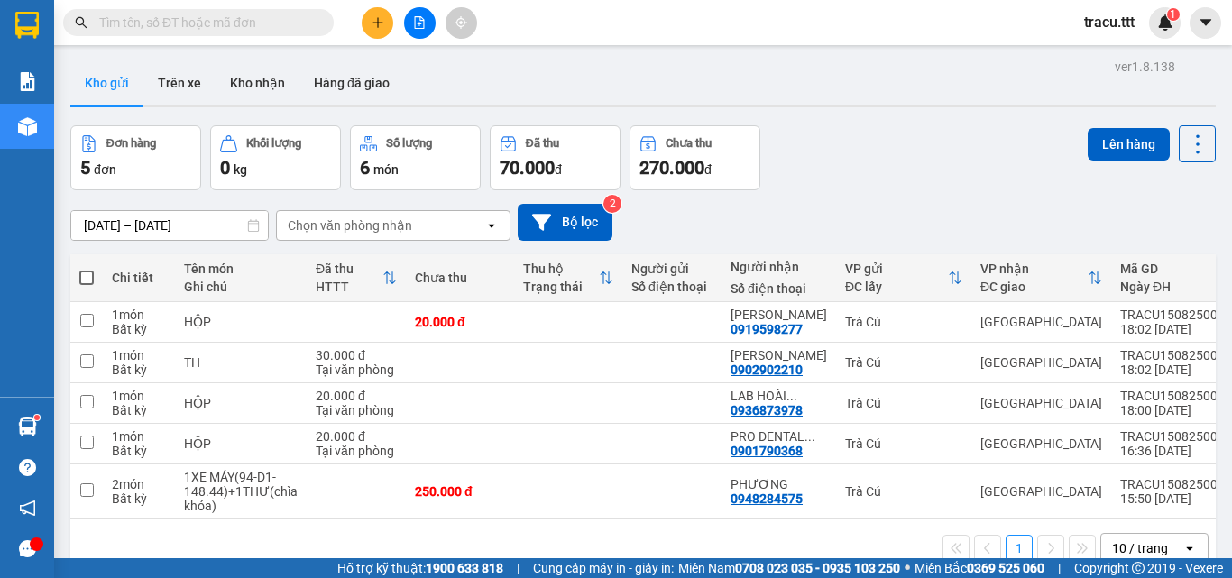
click at [325, 94] on button "Hàng đã giao" at bounding box center [351, 82] width 105 height 43
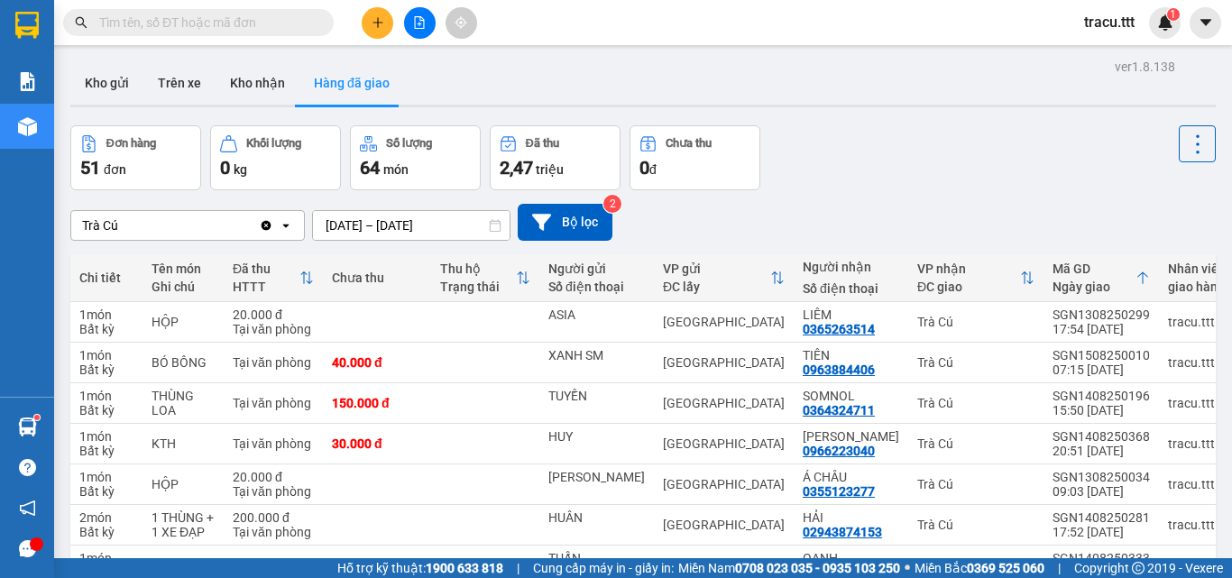
click at [236, 28] on input "text" at bounding box center [205, 23] width 213 height 20
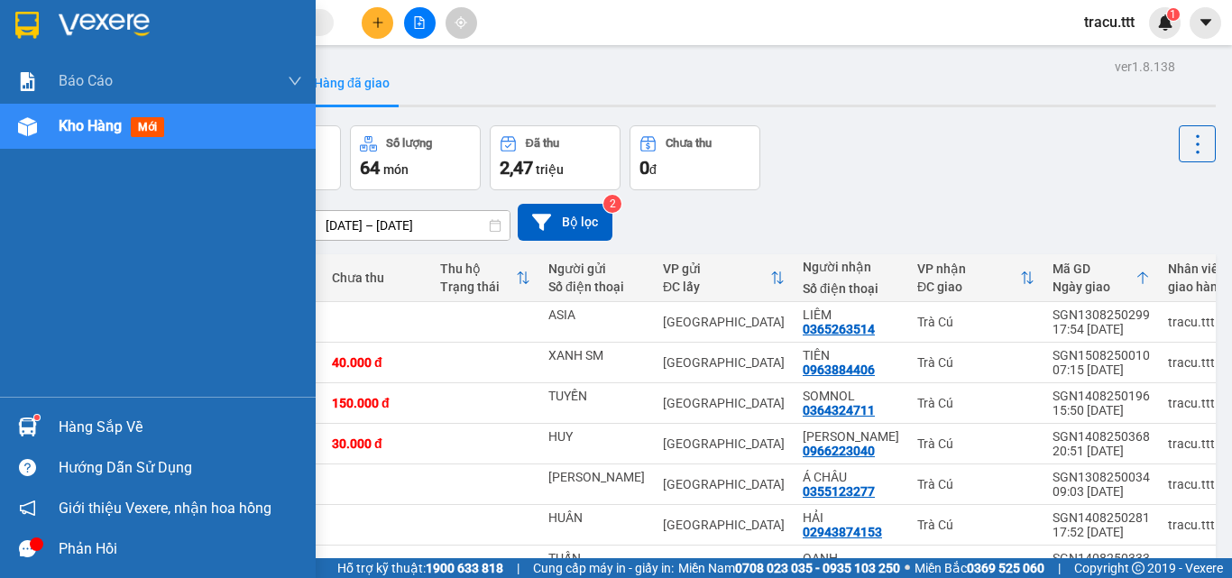
type input "D"
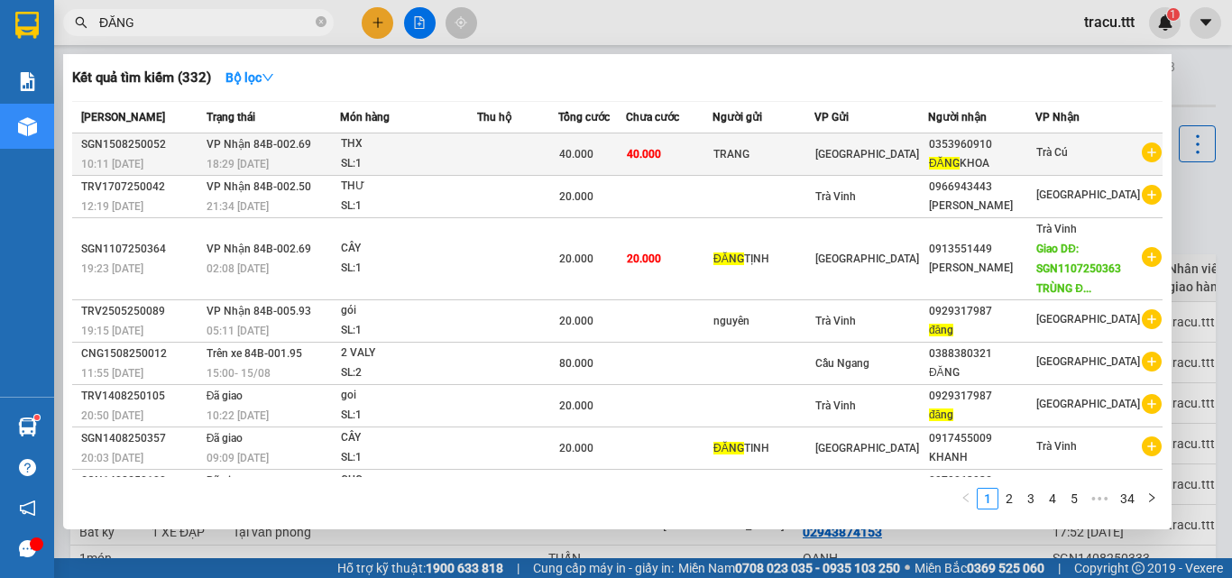
type input "ĐĂNG"
click at [949, 159] on span "ĐĂNG" at bounding box center [944, 163] width 31 height 13
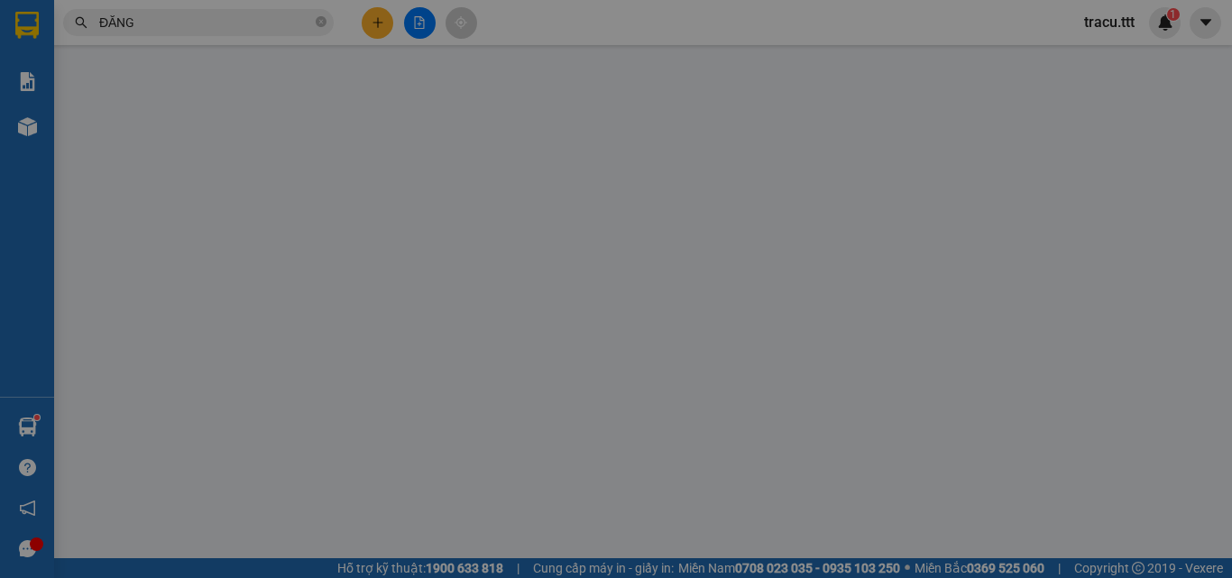
type input "TRANG"
type input "0353960910"
type input "ĐĂNG KHOA"
type input "40.000"
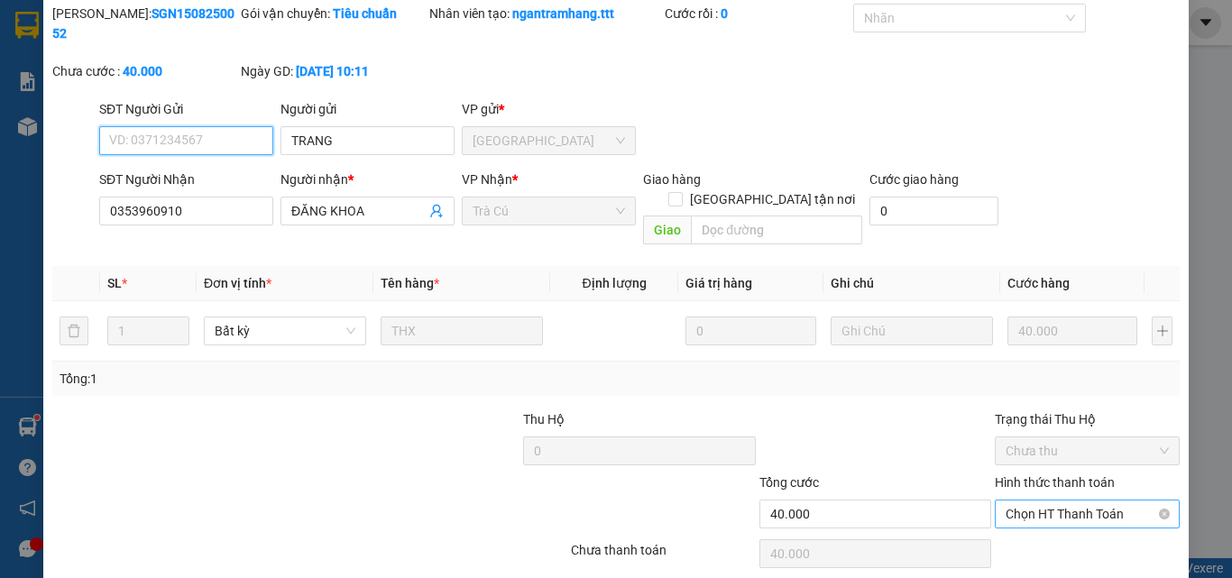
scroll to position [93, 0]
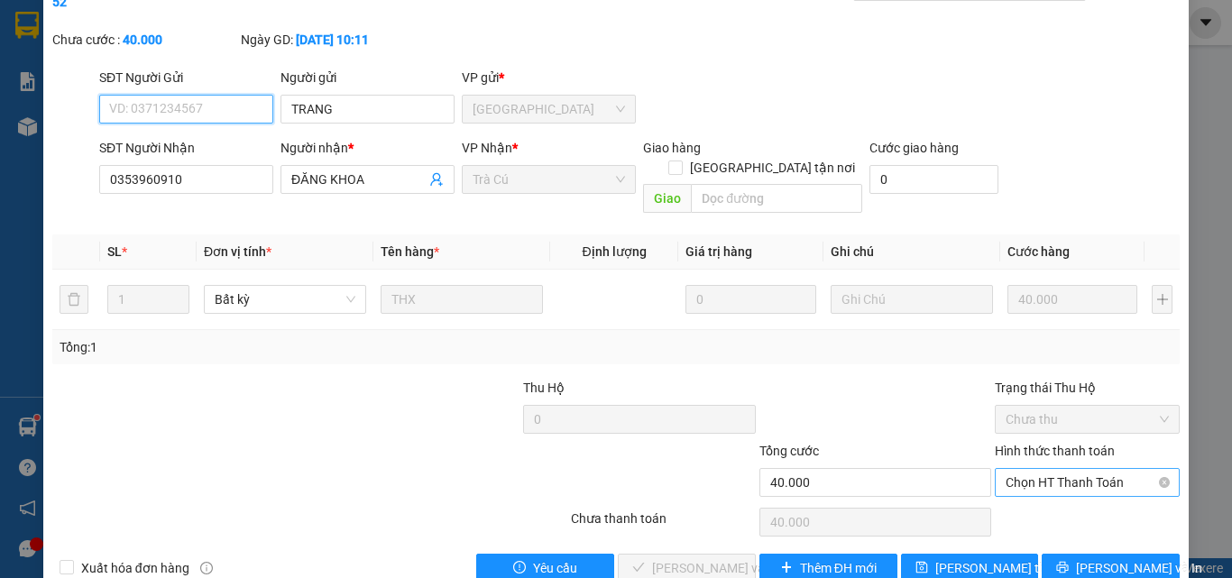
click at [1033, 469] on span "Chọn HT Thanh Toán" at bounding box center [1087, 482] width 163 height 27
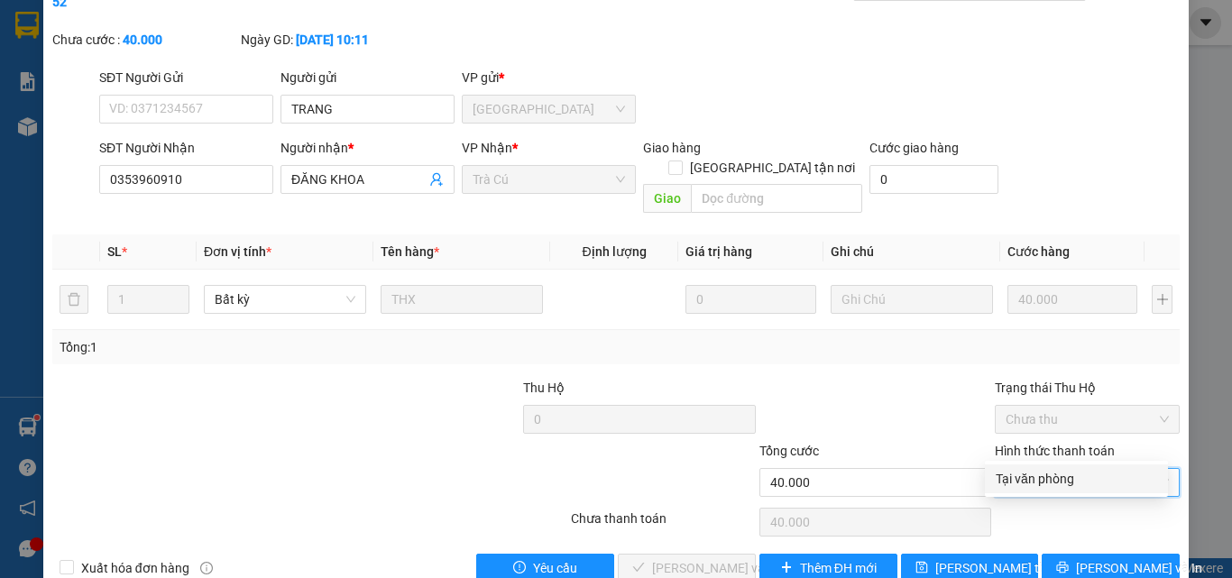
click at [1029, 478] on div "Tại văn phòng" at bounding box center [1076, 479] width 161 height 20
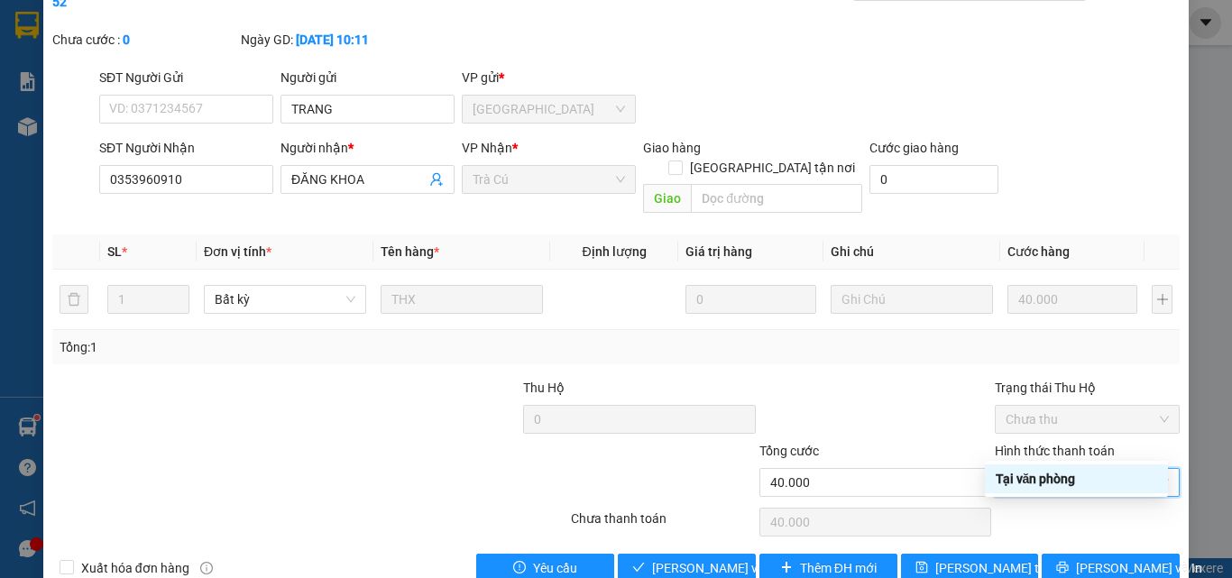
type input "0"
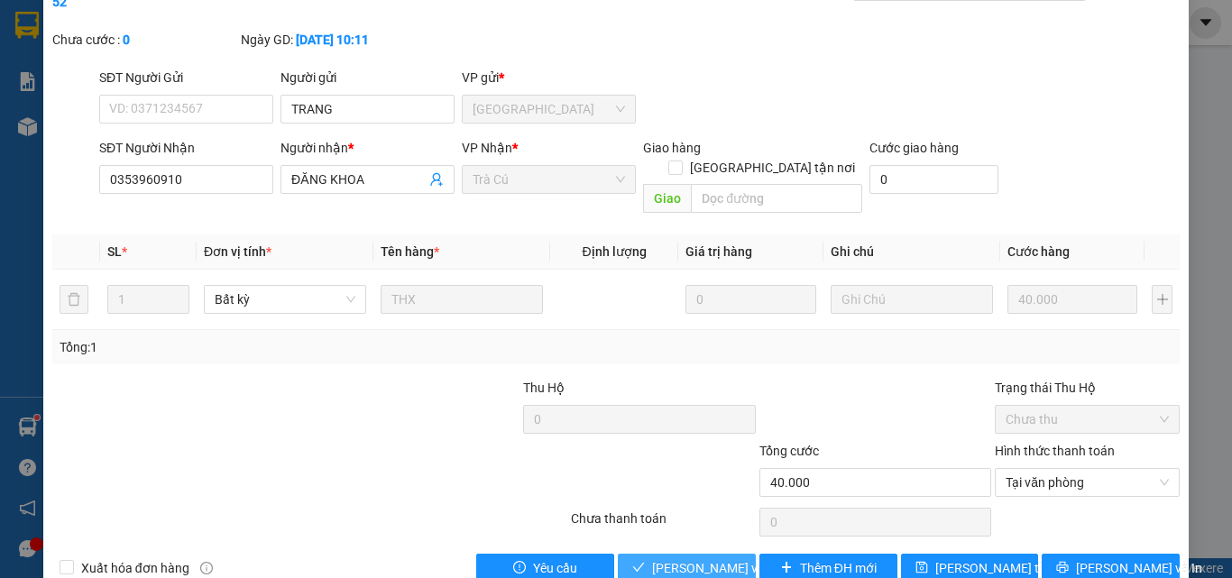
click at [726, 558] on span "[PERSON_NAME] và Giao hàng" at bounding box center [738, 568] width 173 height 20
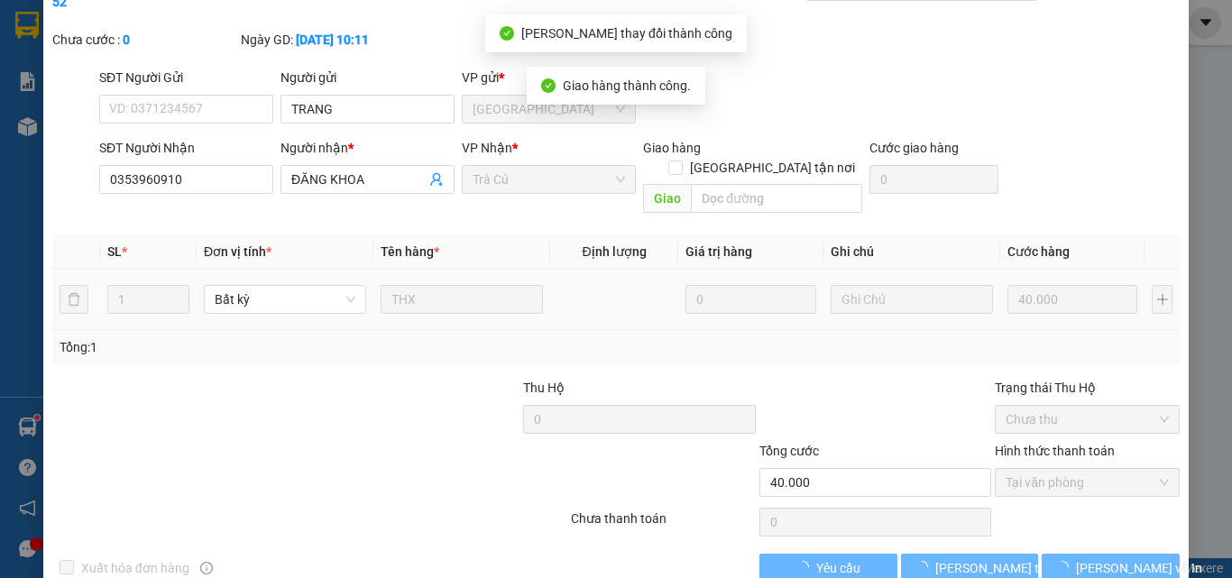
scroll to position [0, 0]
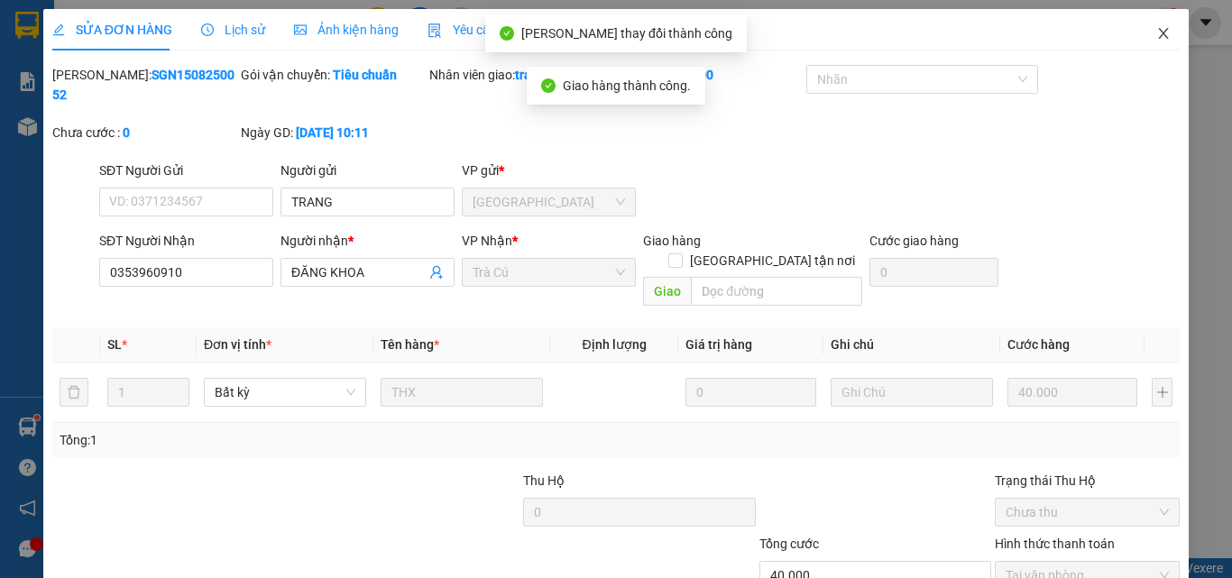
click at [1157, 42] on span "Close" at bounding box center [1163, 34] width 51 height 51
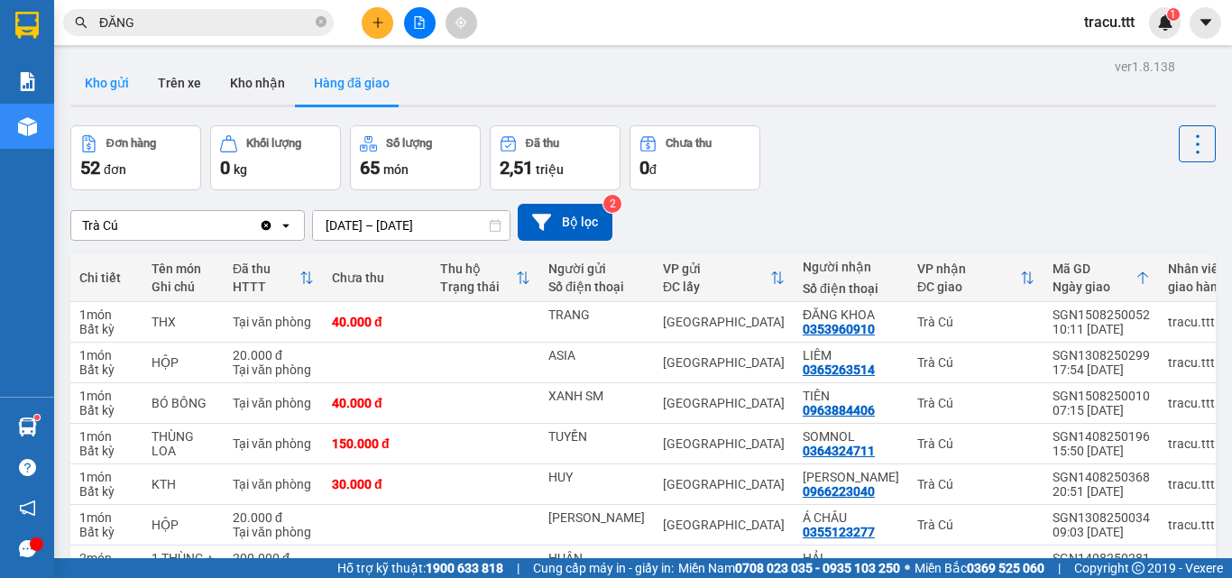
click at [121, 88] on button "Kho gửi" at bounding box center [106, 82] width 73 height 43
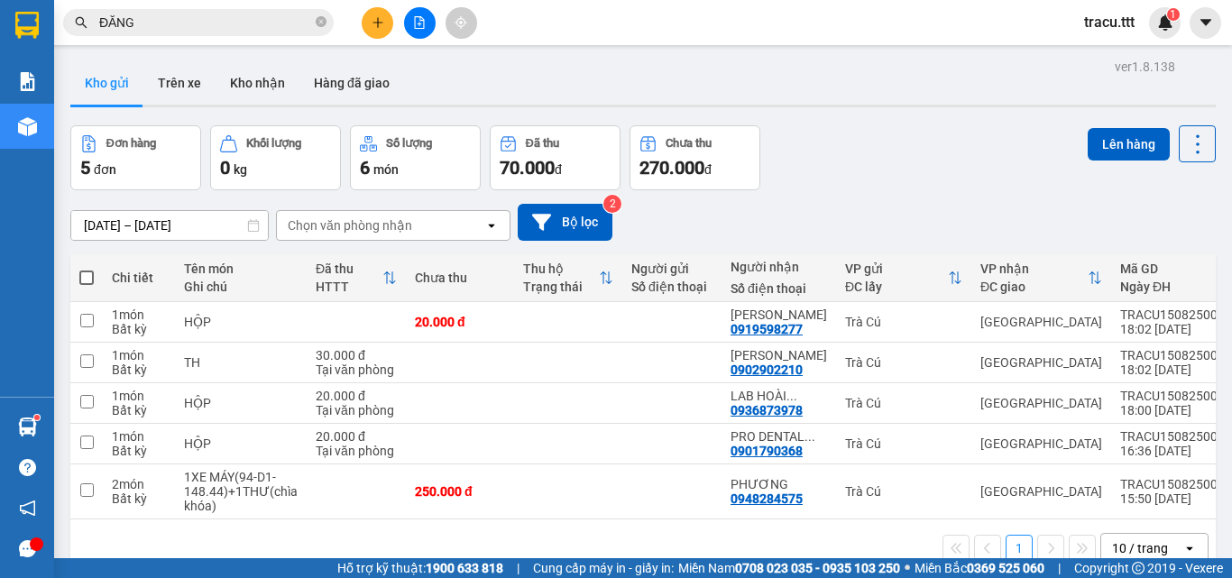
drag, startPoint x: 321, startPoint y: 26, endPoint x: 328, endPoint y: 37, distance: 13.0
click at [321, 25] on icon "close-circle" at bounding box center [321, 21] width 11 height 11
click at [832, 198] on div "[DATE] – [DATE] Press the down arrow key to interact with the calendar and sele…" at bounding box center [643, 222] width 1146 height 64
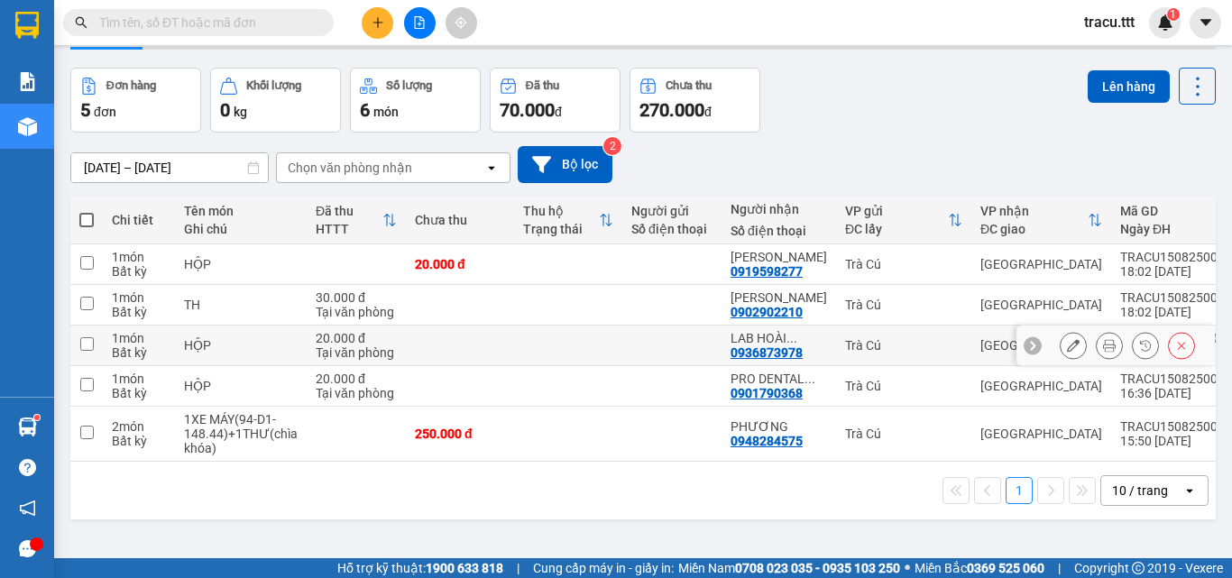
scroll to position [83, 0]
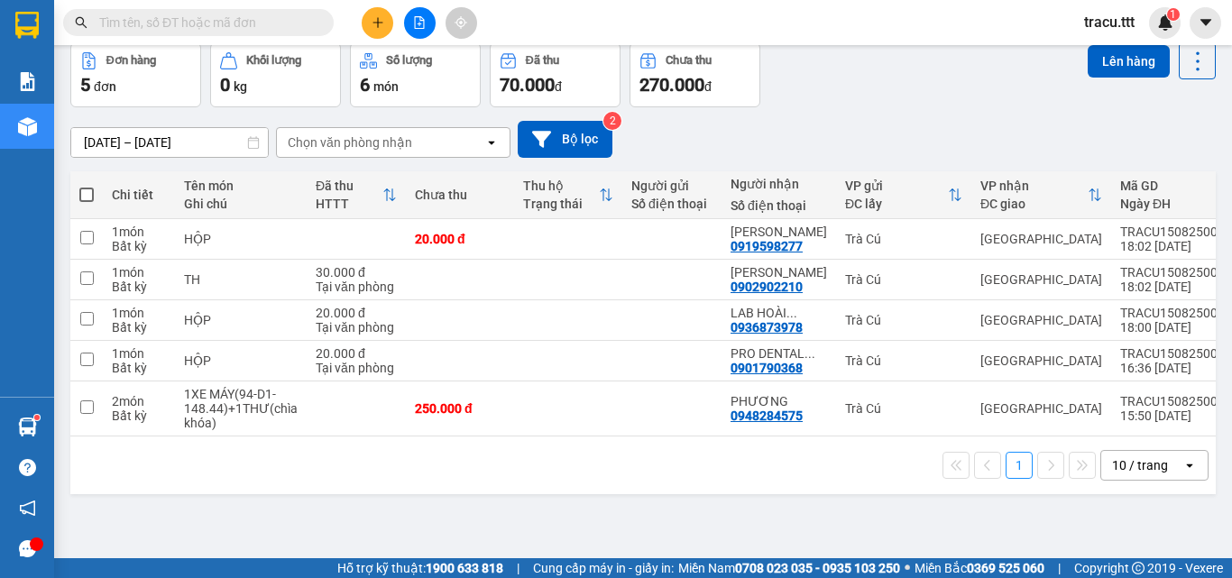
click at [631, 472] on div "1 10 / trang open" at bounding box center [643, 465] width 1131 height 31
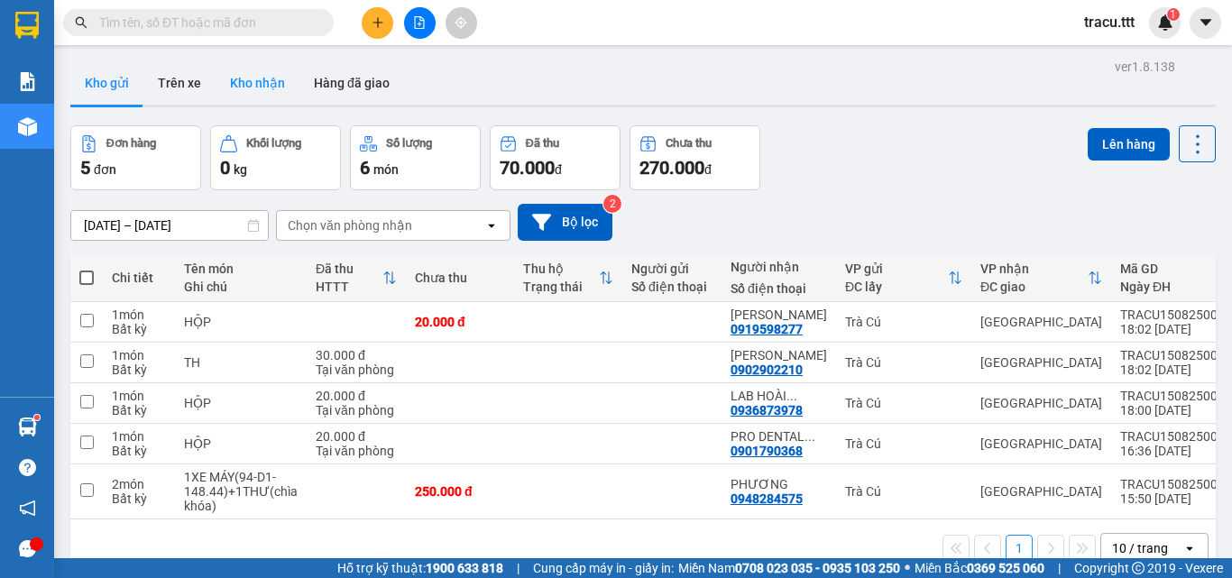
click at [263, 76] on button "Kho nhận" at bounding box center [258, 82] width 84 height 43
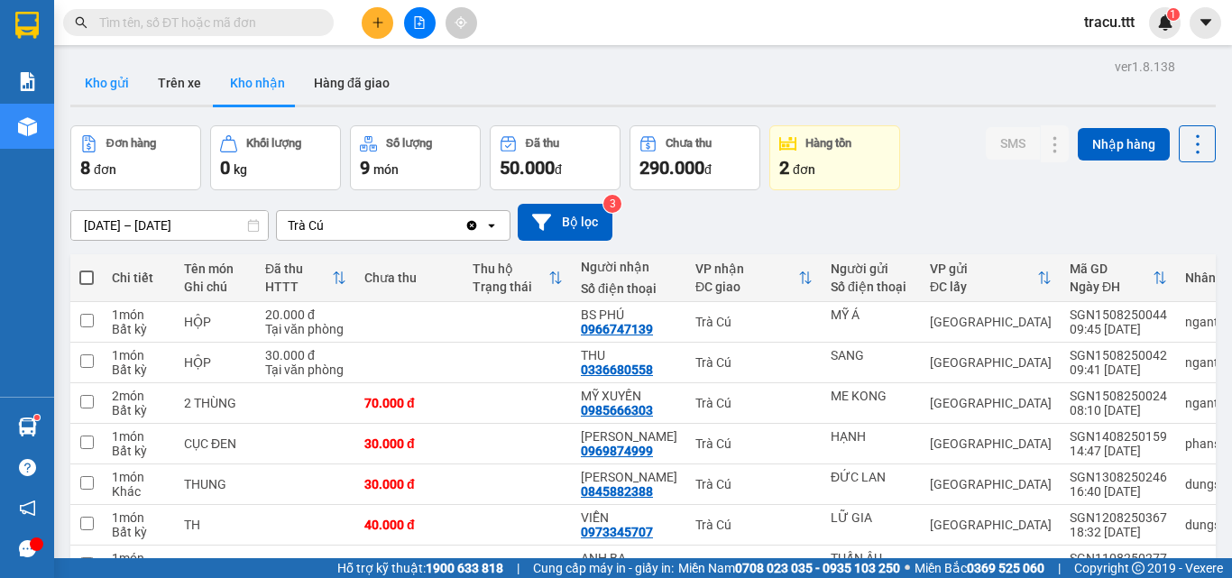
click at [124, 95] on button "Kho gửi" at bounding box center [106, 82] width 73 height 43
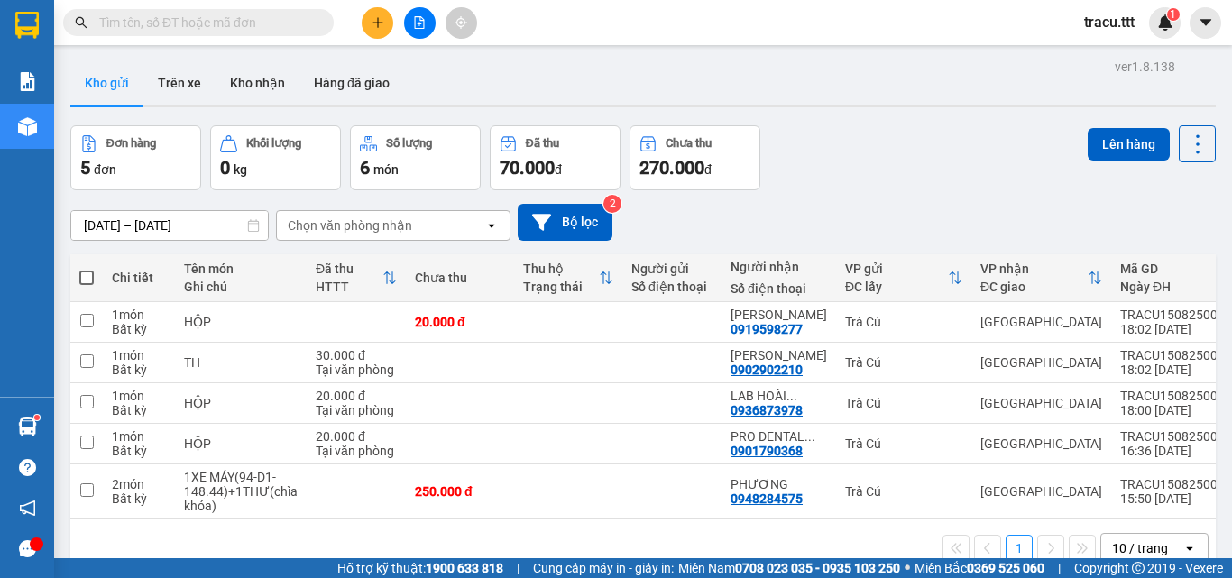
click at [385, 15] on button at bounding box center [378, 23] width 32 height 32
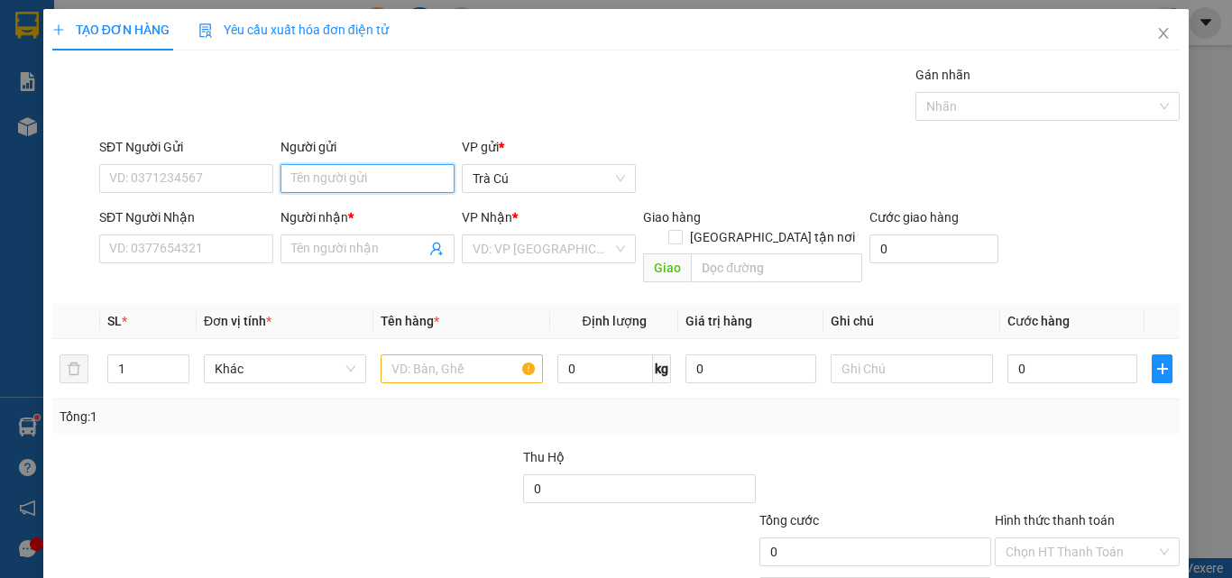
click at [332, 183] on input "Người gửi" at bounding box center [368, 178] width 174 height 29
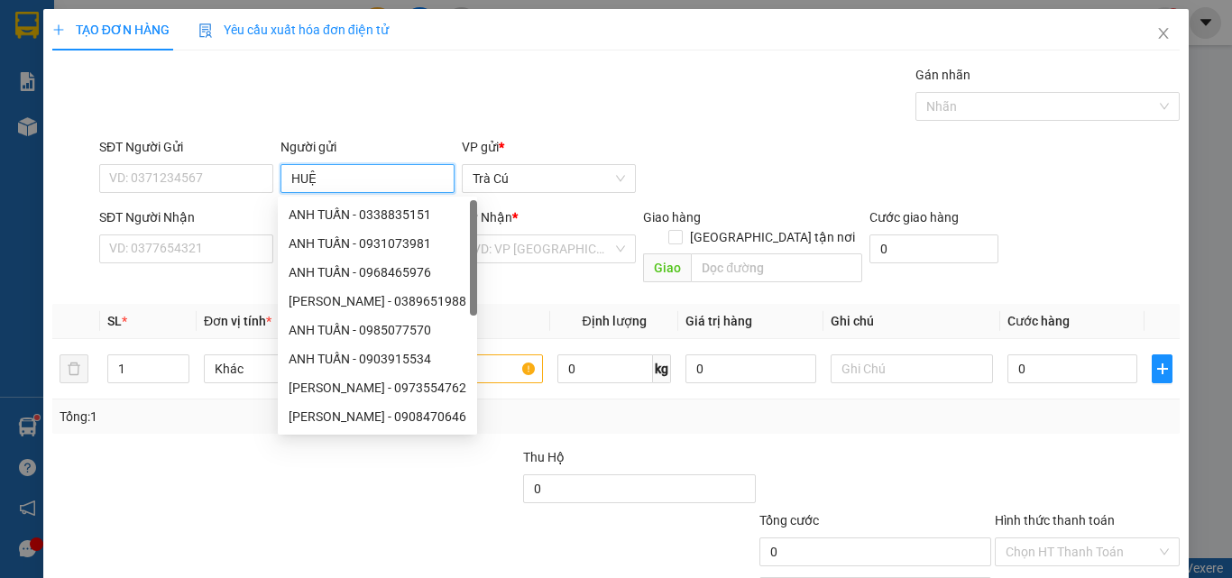
click at [332, 183] on input "HUỆ" at bounding box center [368, 178] width 174 height 29
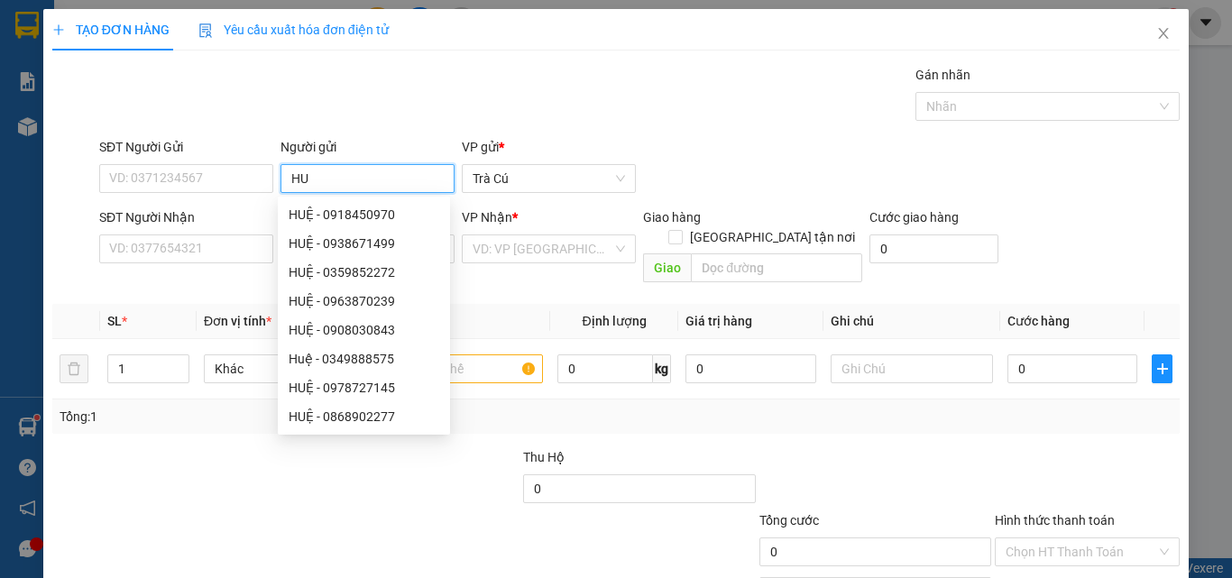
type input "H"
type input "HUỆ"
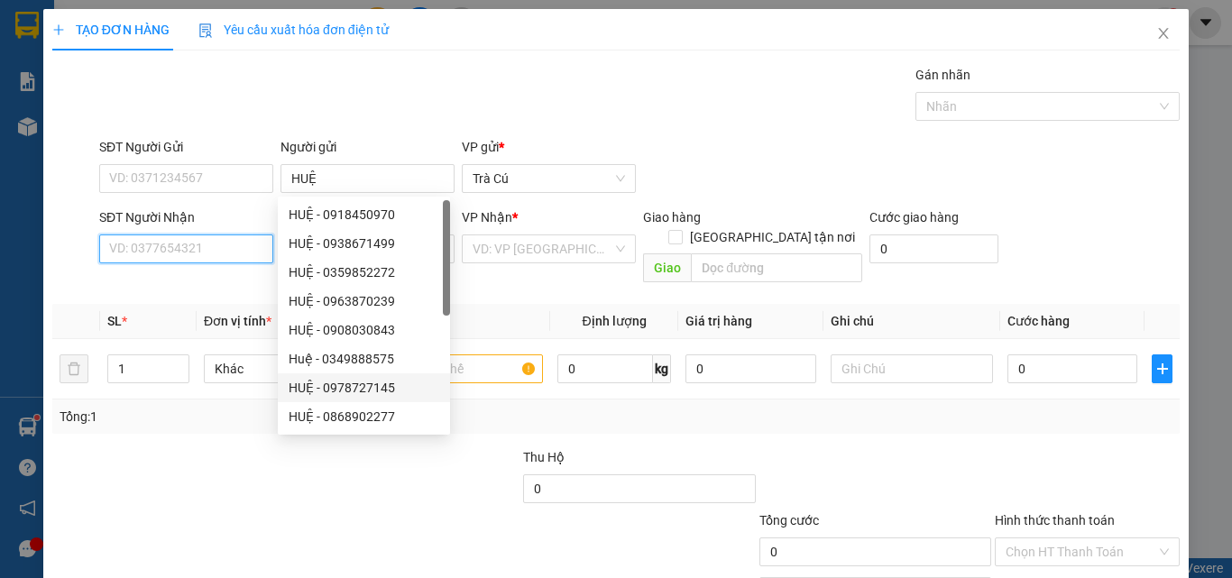
click at [206, 244] on input "SĐT Người Nhận" at bounding box center [186, 249] width 174 height 29
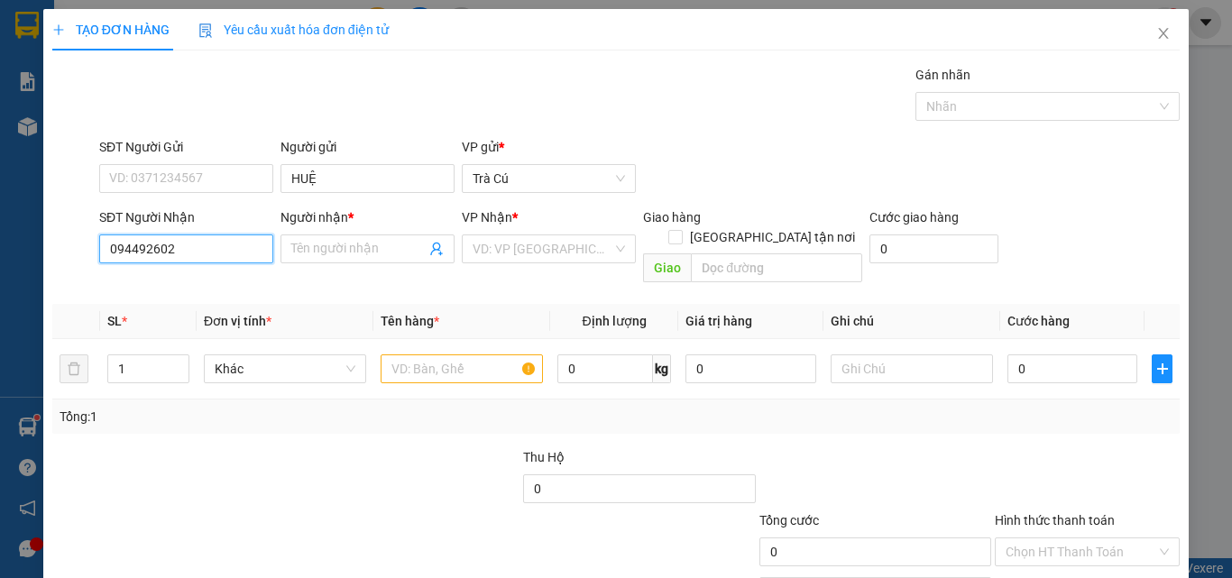
type input "0944926027"
click at [240, 290] on div "0944926027 - TRƯƠNG" at bounding box center [184, 285] width 151 height 20
type input "TRƯƠNG"
type input "0944926027"
click at [415, 355] on input "text" at bounding box center [462, 369] width 162 height 29
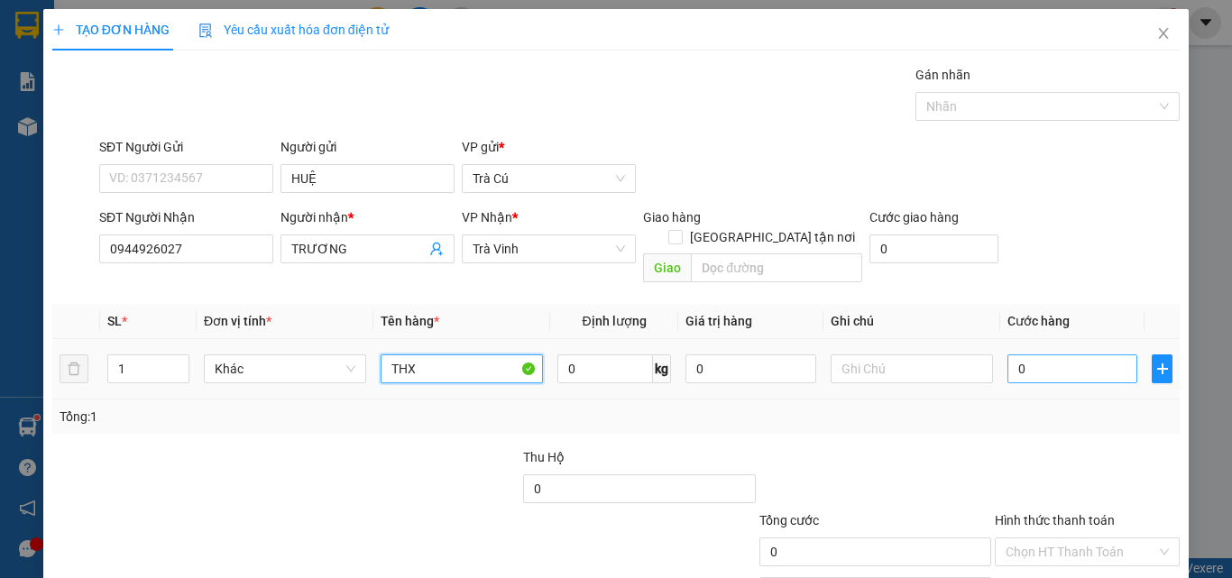
type input "THX"
click at [1027, 355] on input "0" at bounding box center [1073, 369] width 130 height 29
type input "3"
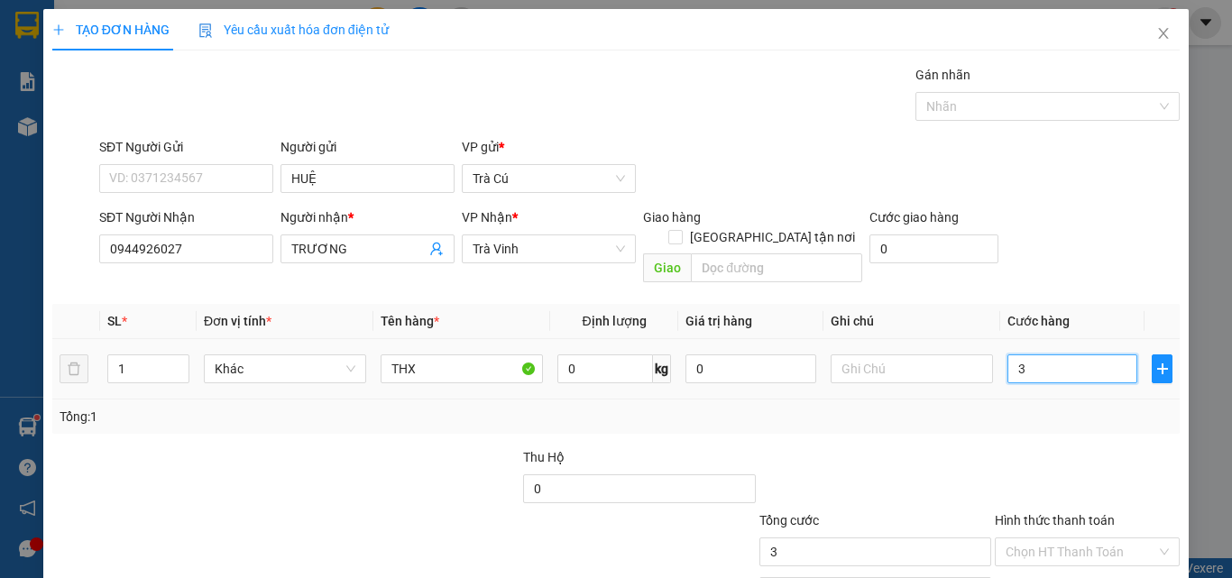
type input "30"
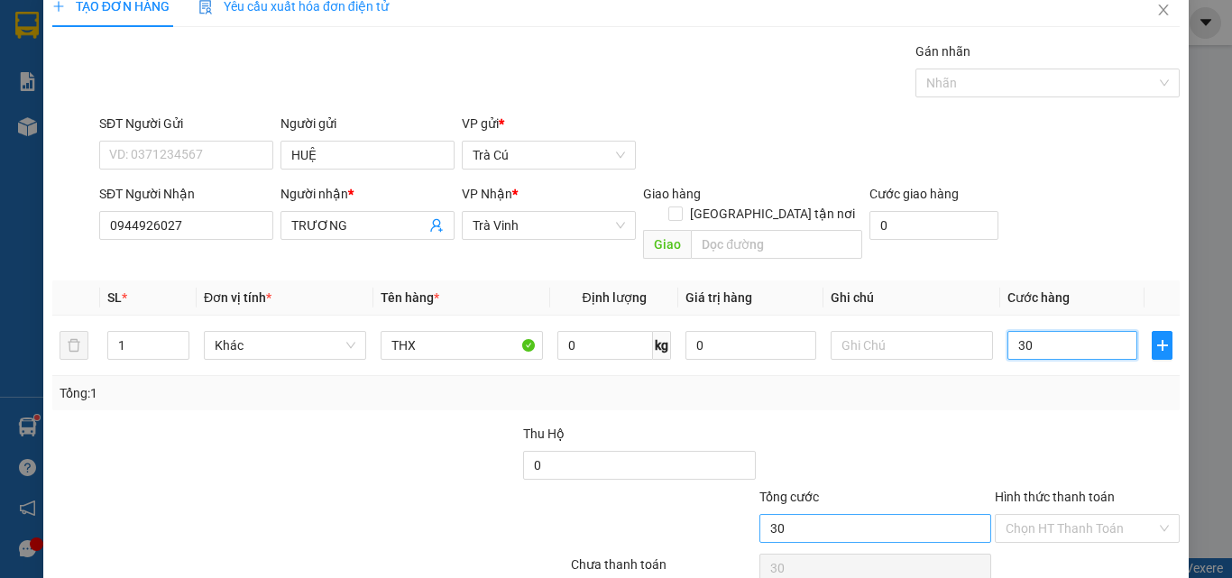
scroll to position [89, 0]
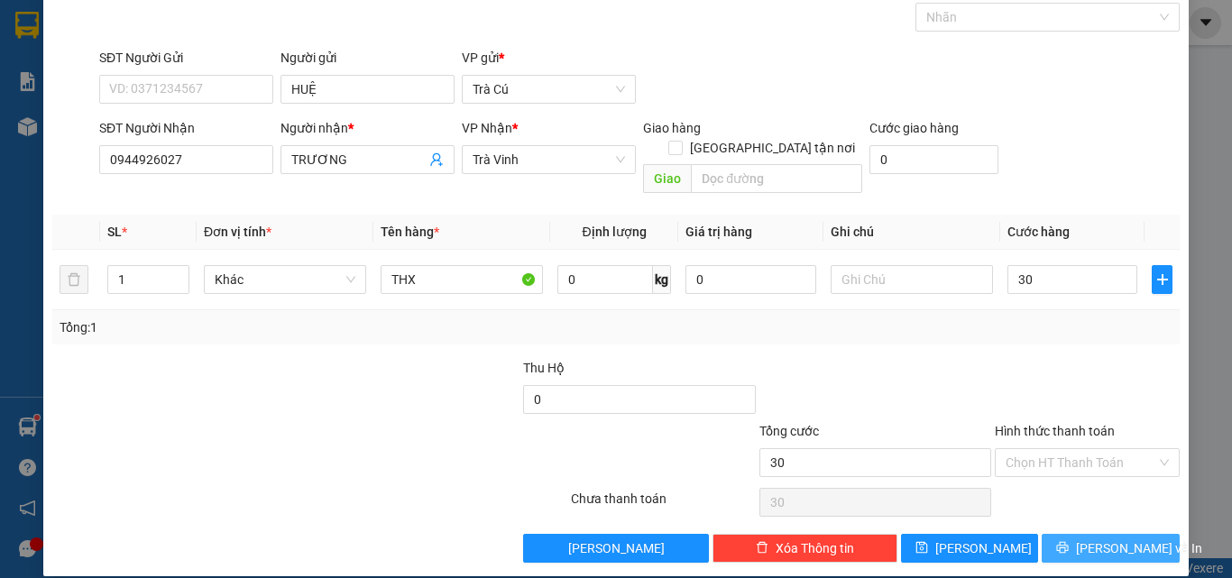
type input "30.000"
click at [1047, 534] on button "[PERSON_NAME] và In" at bounding box center [1111, 548] width 138 height 29
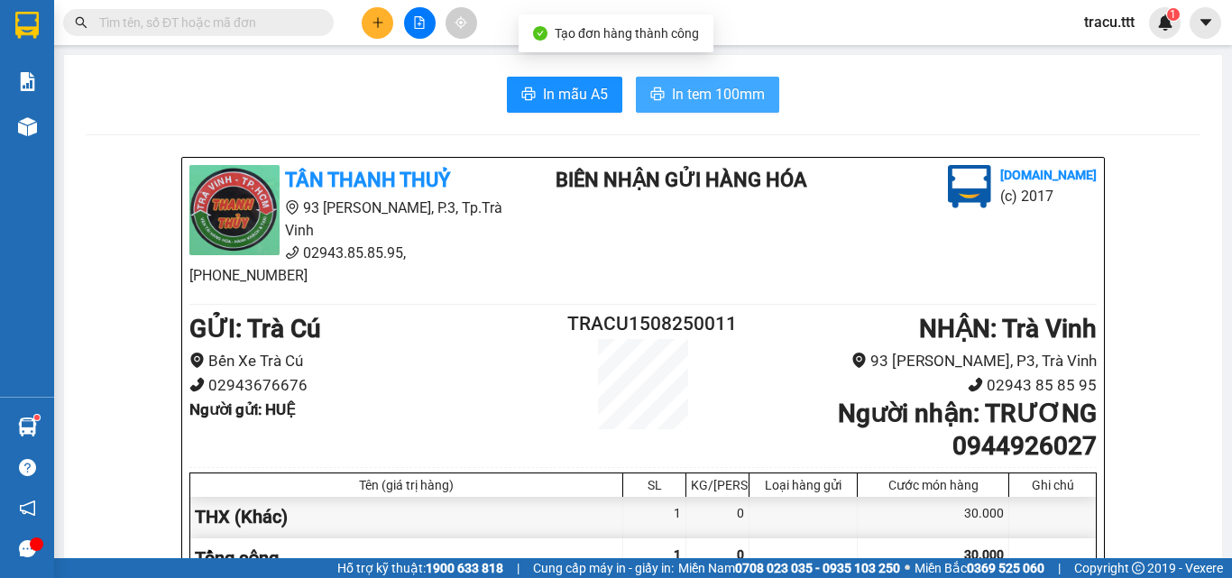
drag, startPoint x: 732, startPoint y: 94, endPoint x: 701, endPoint y: 225, distance: 134.3
click at [731, 93] on span "In tem 100mm" at bounding box center [718, 94] width 93 height 23
